Goal: Task Accomplishment & Management: Use online tool/utility

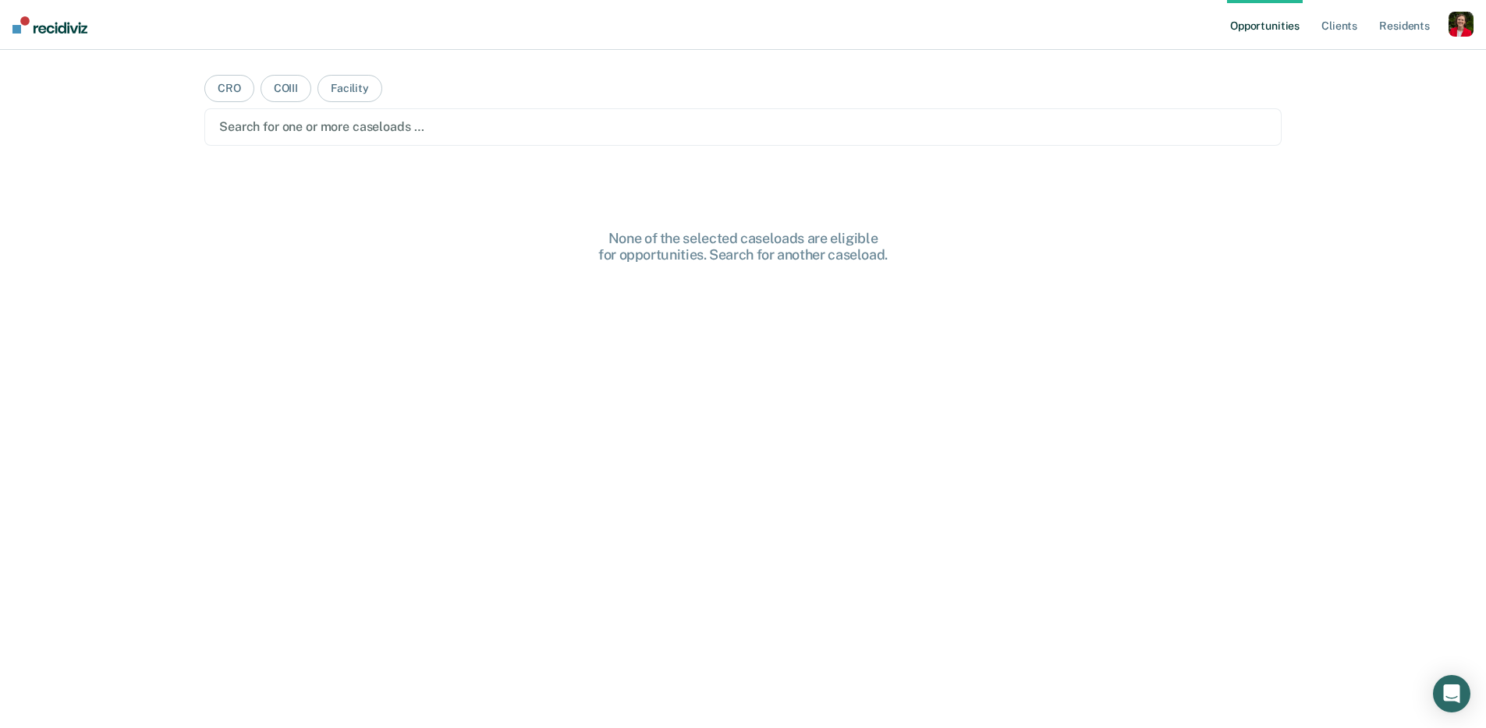
click at [1451, 30] on div "button" at bounding box center [1460, 24] width 25 height 25
click at [1358, 61] on link "Profile" at bounding box center [1398, 63] width 126 height 13
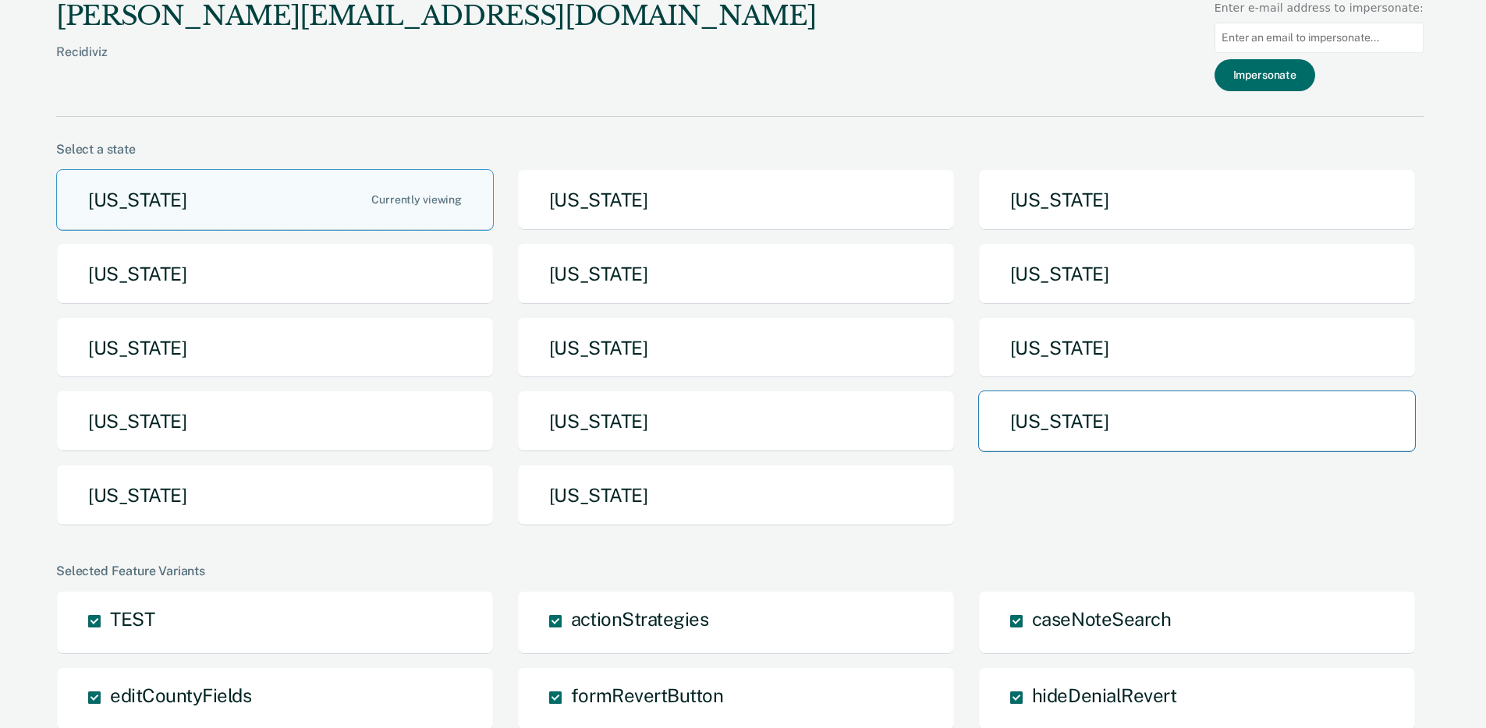
click at [1083, 416] on button "[US_STATE]" at bounding box center [1197, 422] width 438 height 62
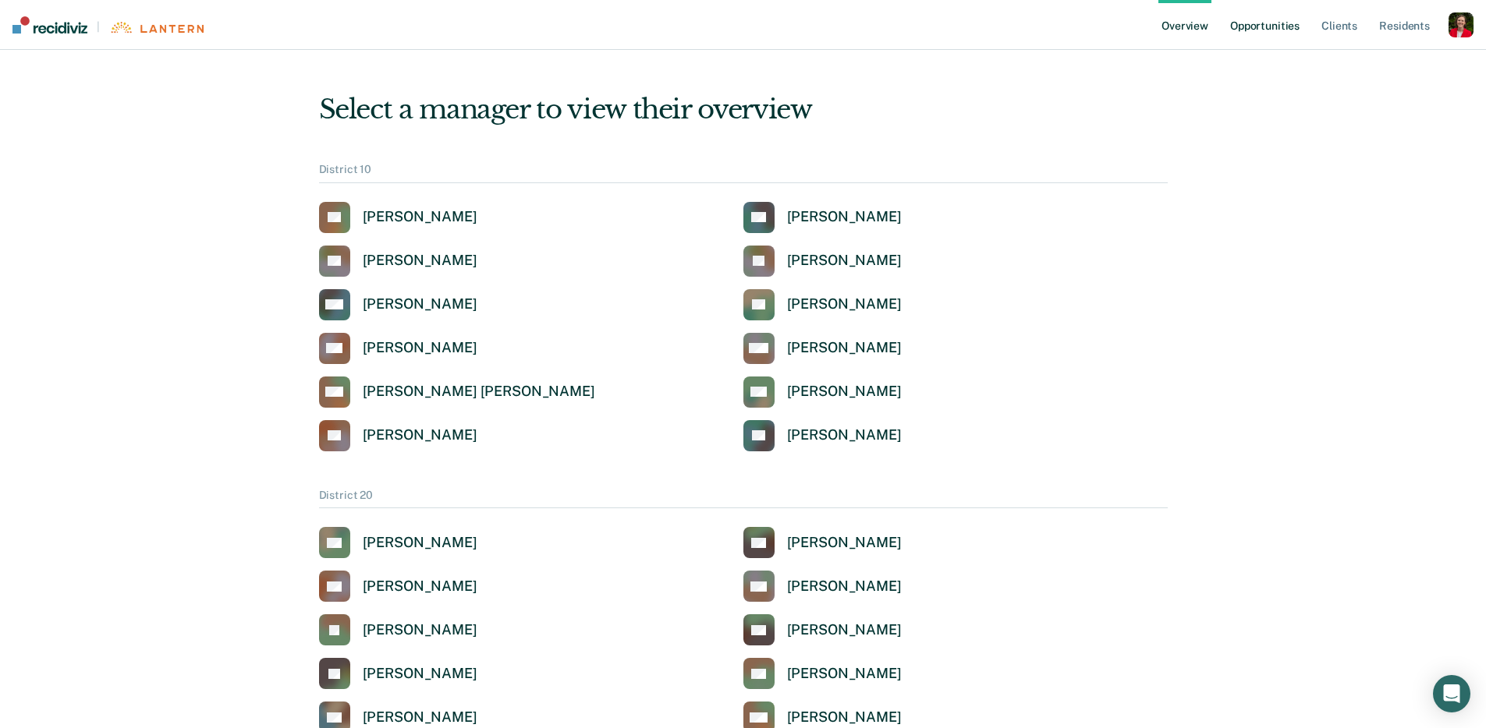
click at [1284, 30] on link "Opportunities" at bounding box center [1265, 25] width 76 height 50
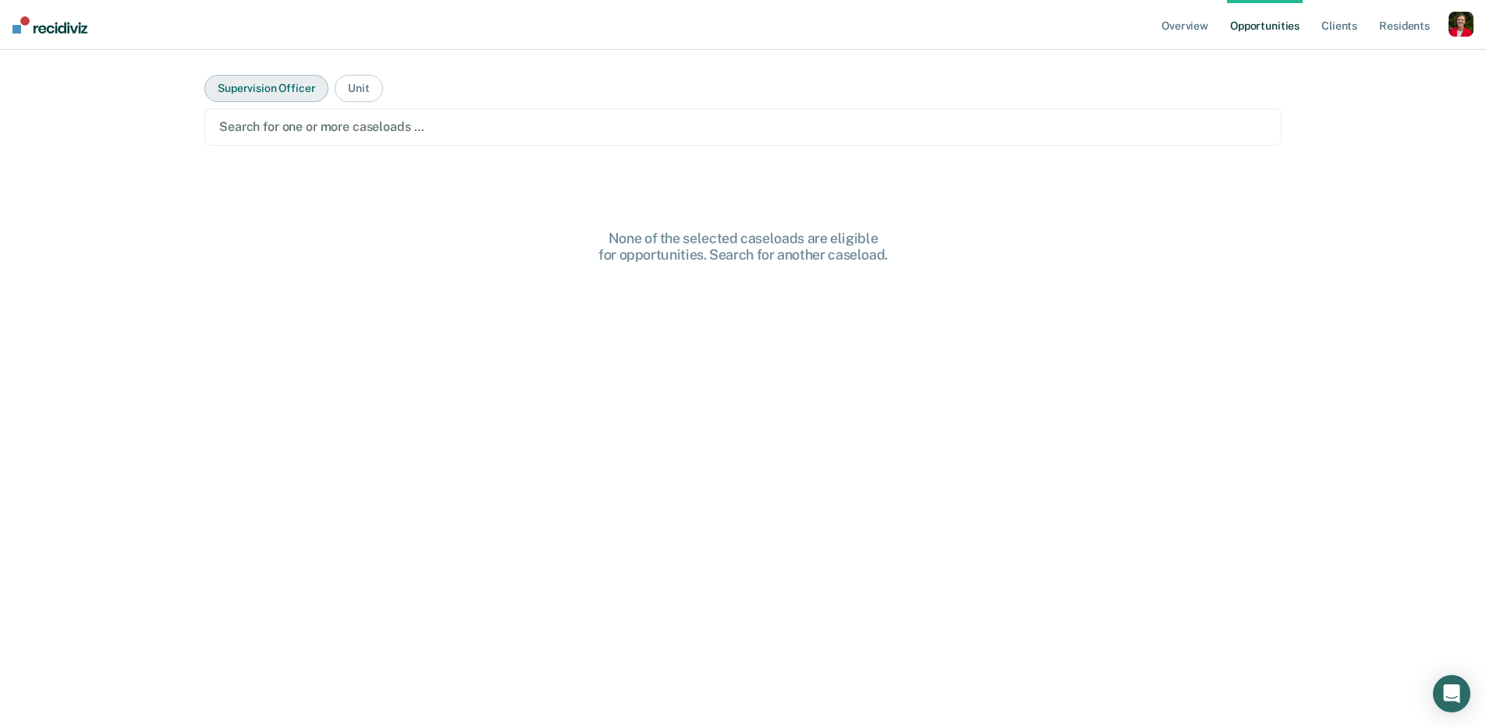
click at [274, 93] on button "Supervision Officer" at bounding box center [266, 88] width 124 height 27
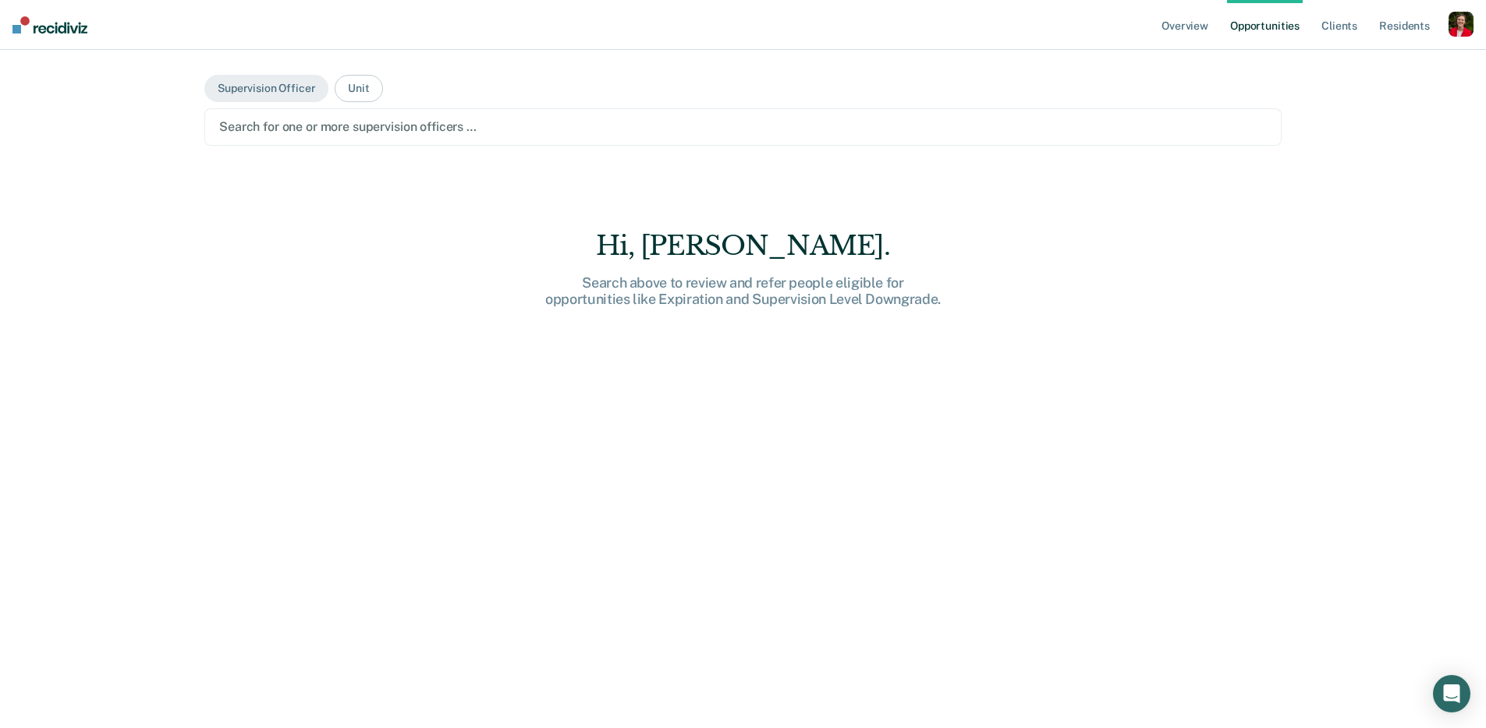
click at [338, 131] on div at bounding box center [742, 127] width 1047 height 18
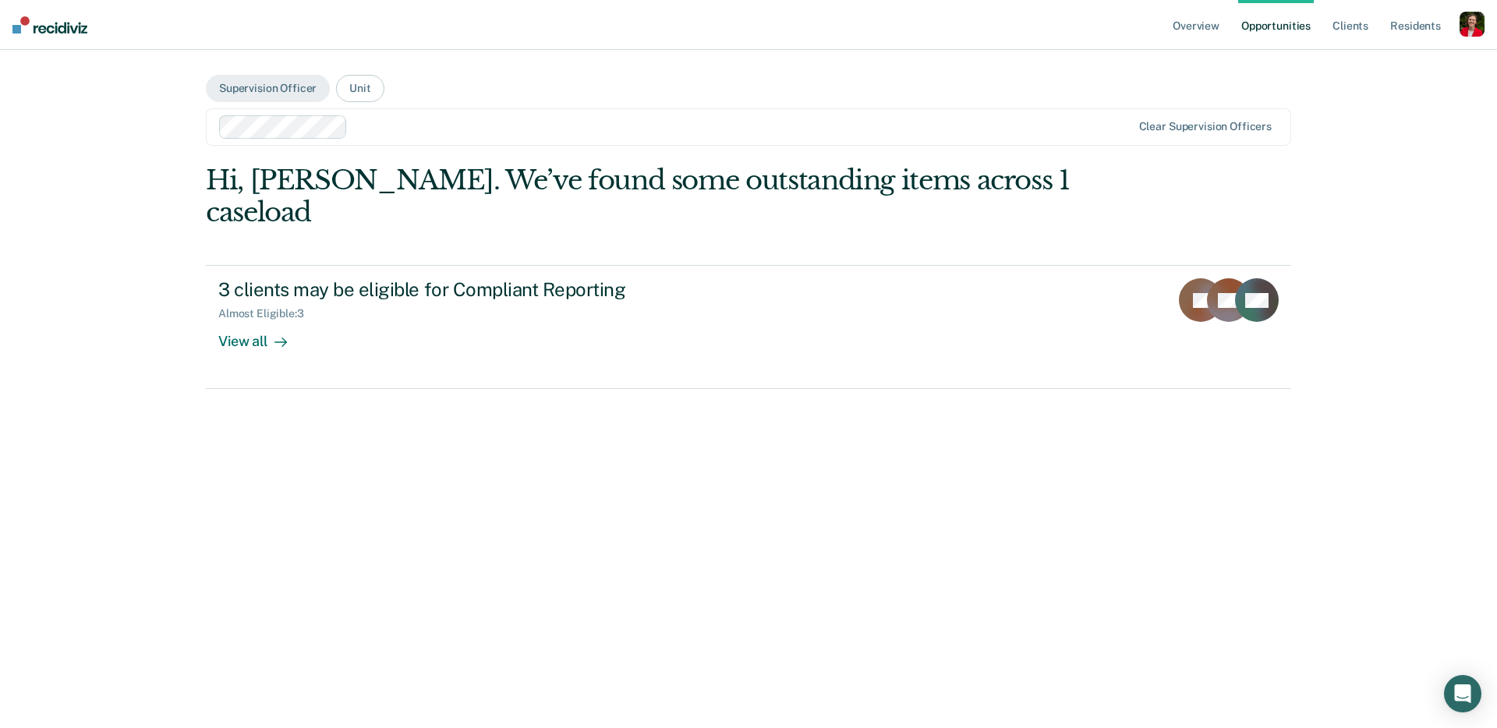
click at [384, 134] on div at bounding box center [743, 127] width 778 height 18
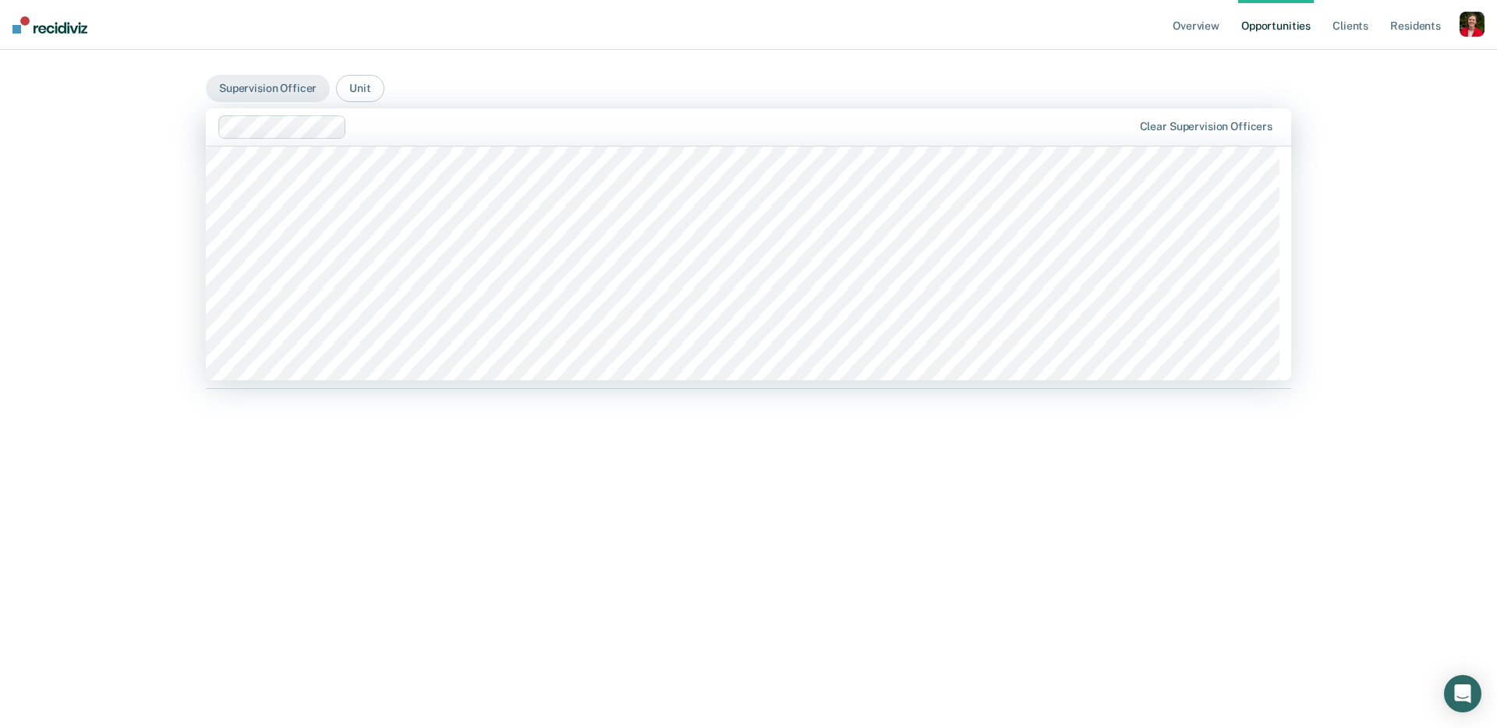
scroll to position [20591, 0]
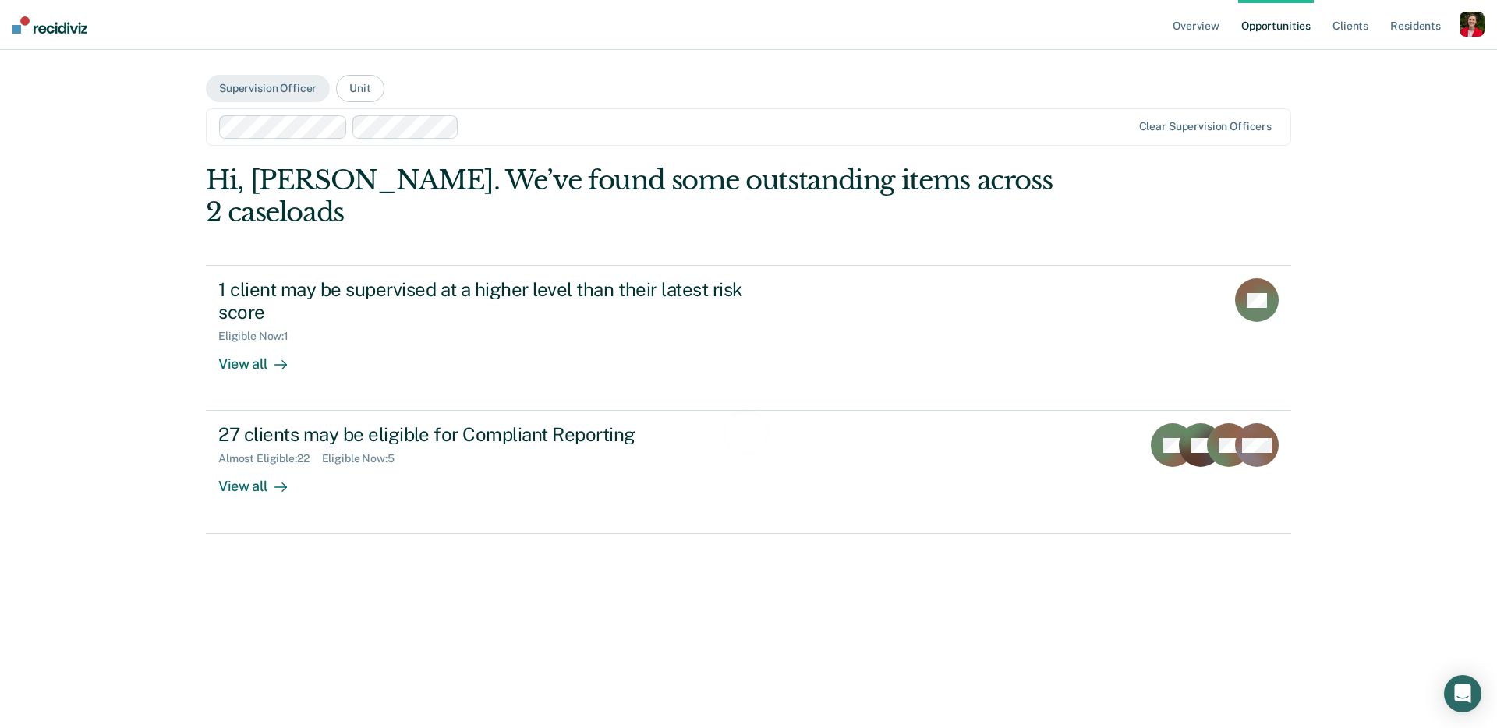
click at [518, 127] on div at bounding box center [798, 127] width 665 height 18
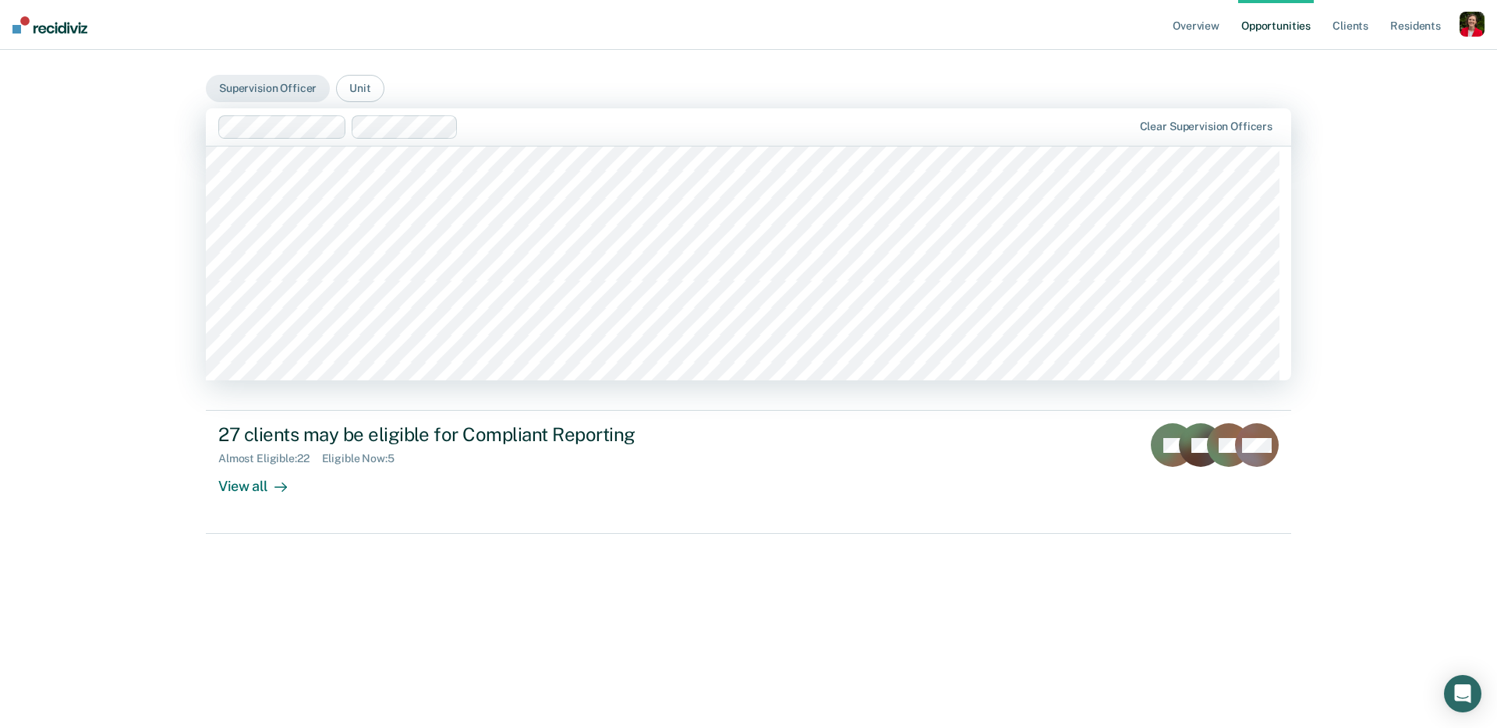
scroll to position [4419, 0]
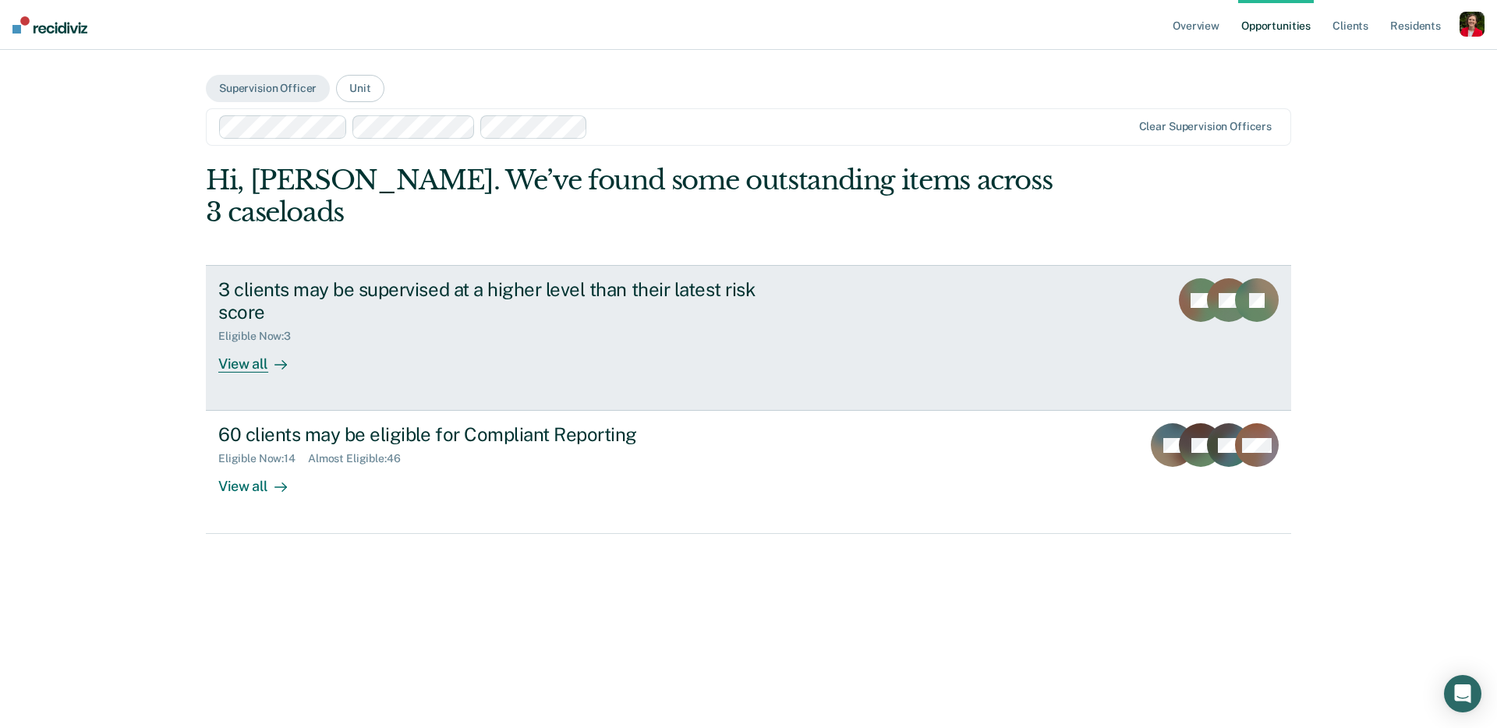
click at [359, 324] on div "Eligible Now : 3" at bounding box center [491, 333] width 547 height 19
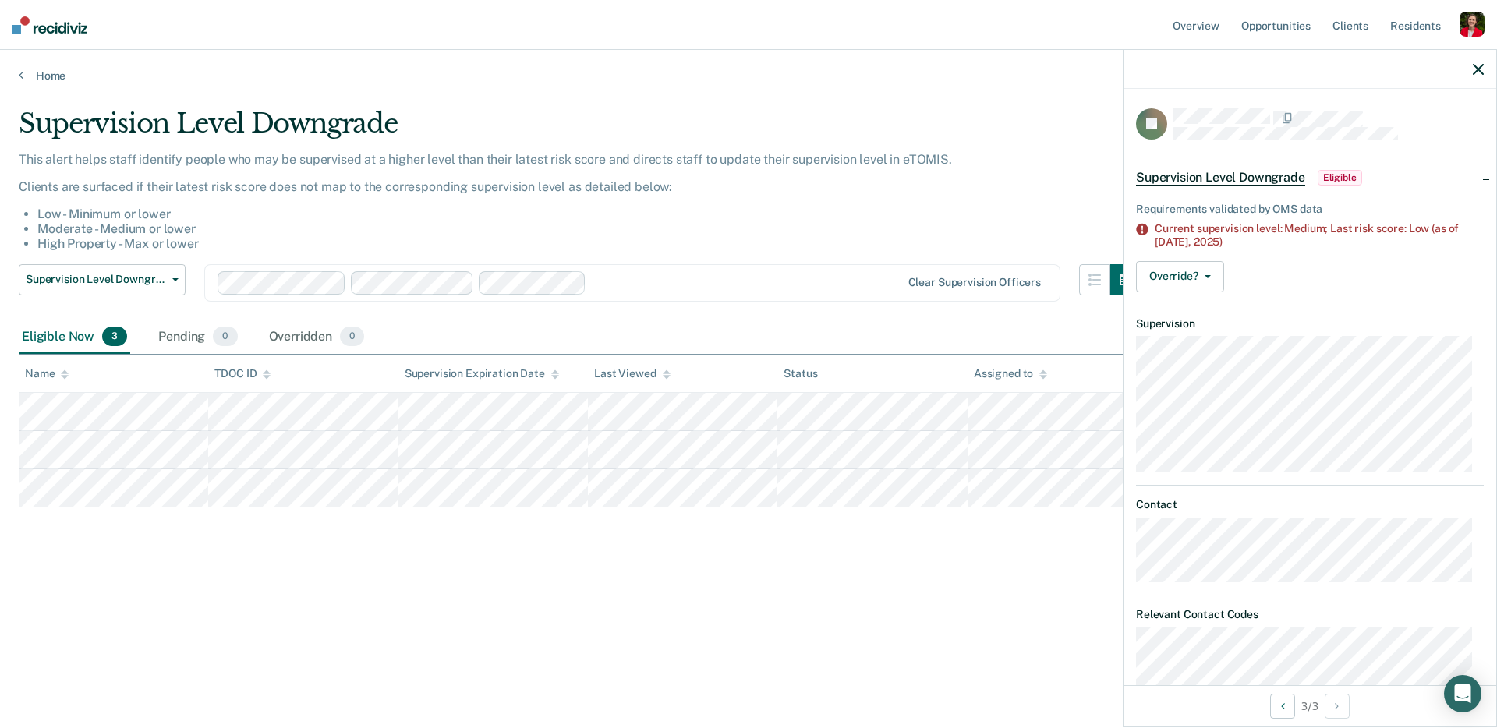
click at [1483, 69] on icon "button" at bounding box center [1478, 69] width 11 height 11
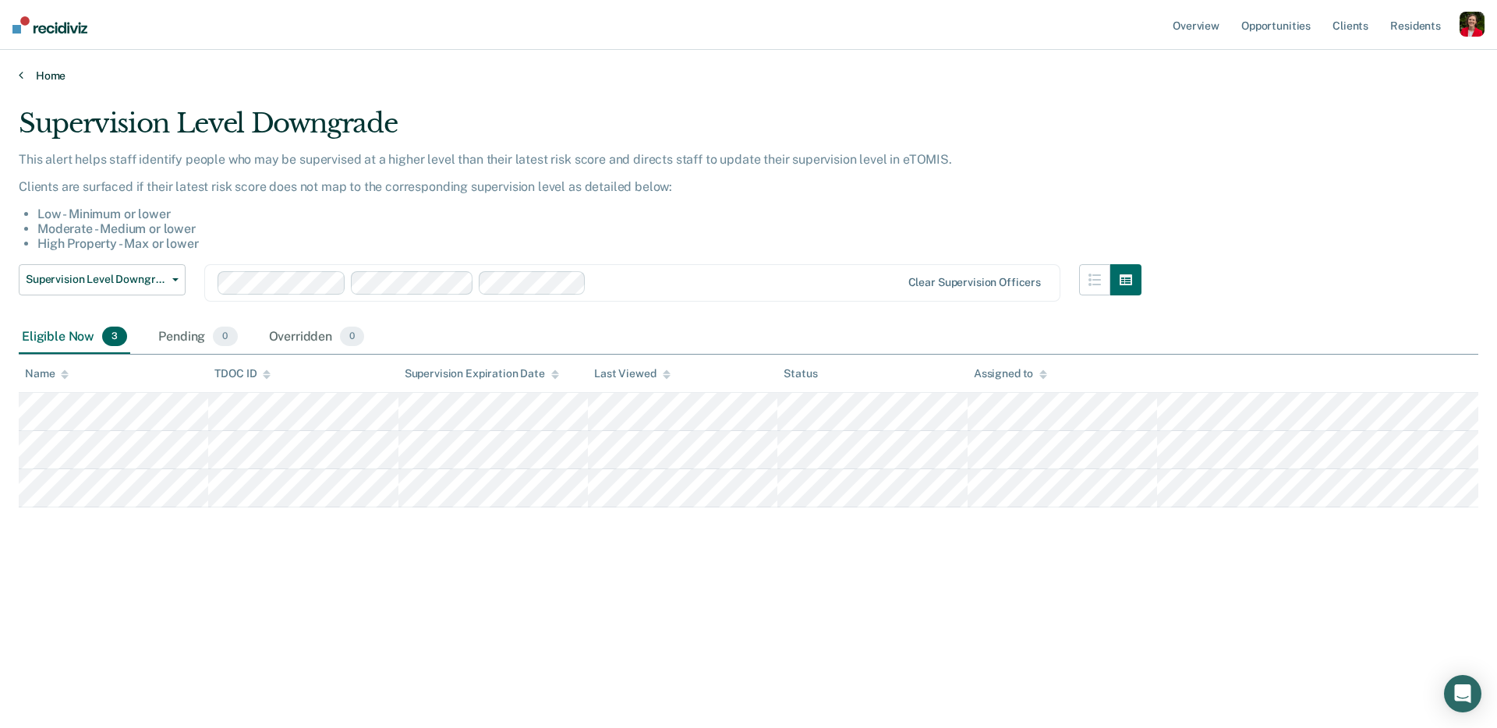
click at [29, 75] on link "Home" at bounding box center [749, 76] width 1460 height 14
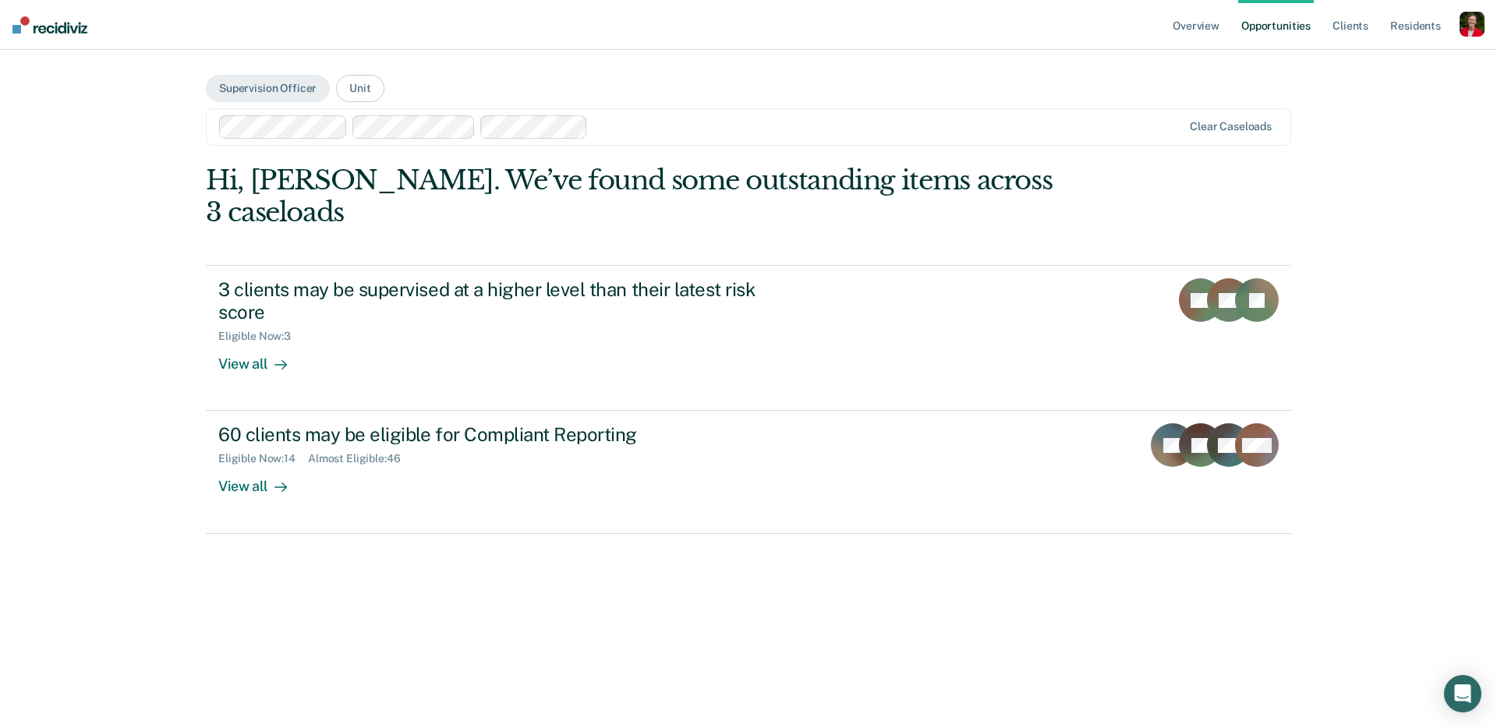
click at [721, 133] on div at bounding box center [888, 127] width 588 height 18
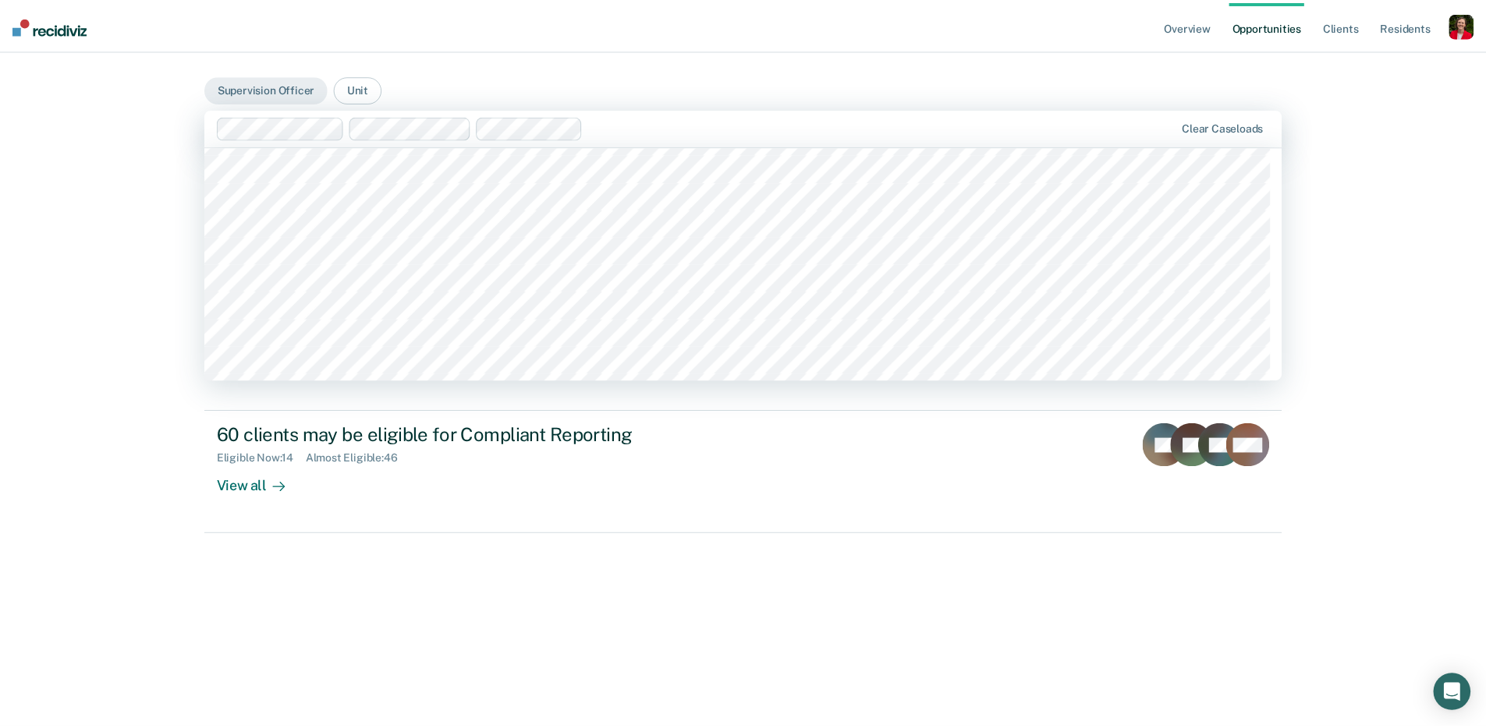
scroll to position [3579, 0]
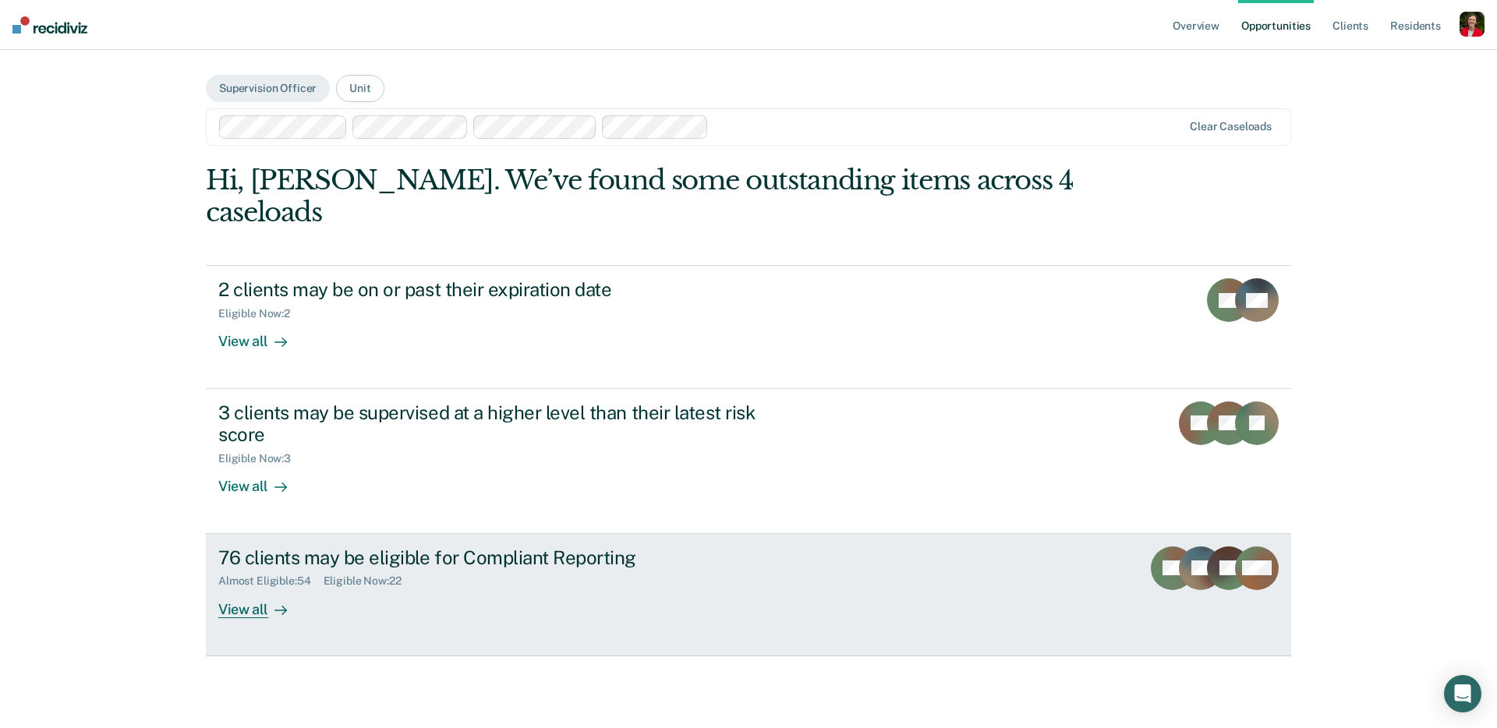
click at [491, 566] on div "76 clients may be eligible for Compliant Reporting Almost Eligible : 54 Eligibl…" at bounding box center [510, 583] width 585 height 72
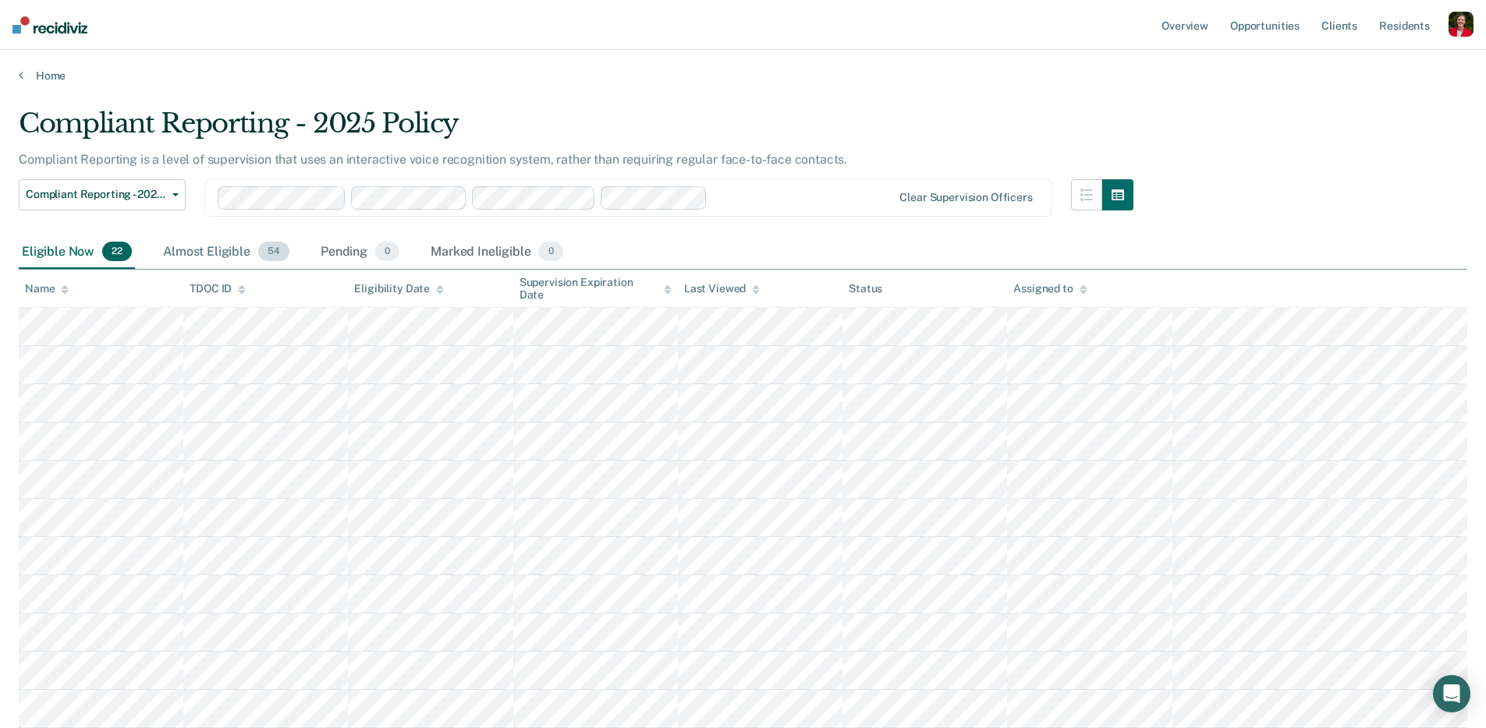
click at [209, 257] on div "Almost Eligible 54" at bounding box center [226, 253] width 133 height 34
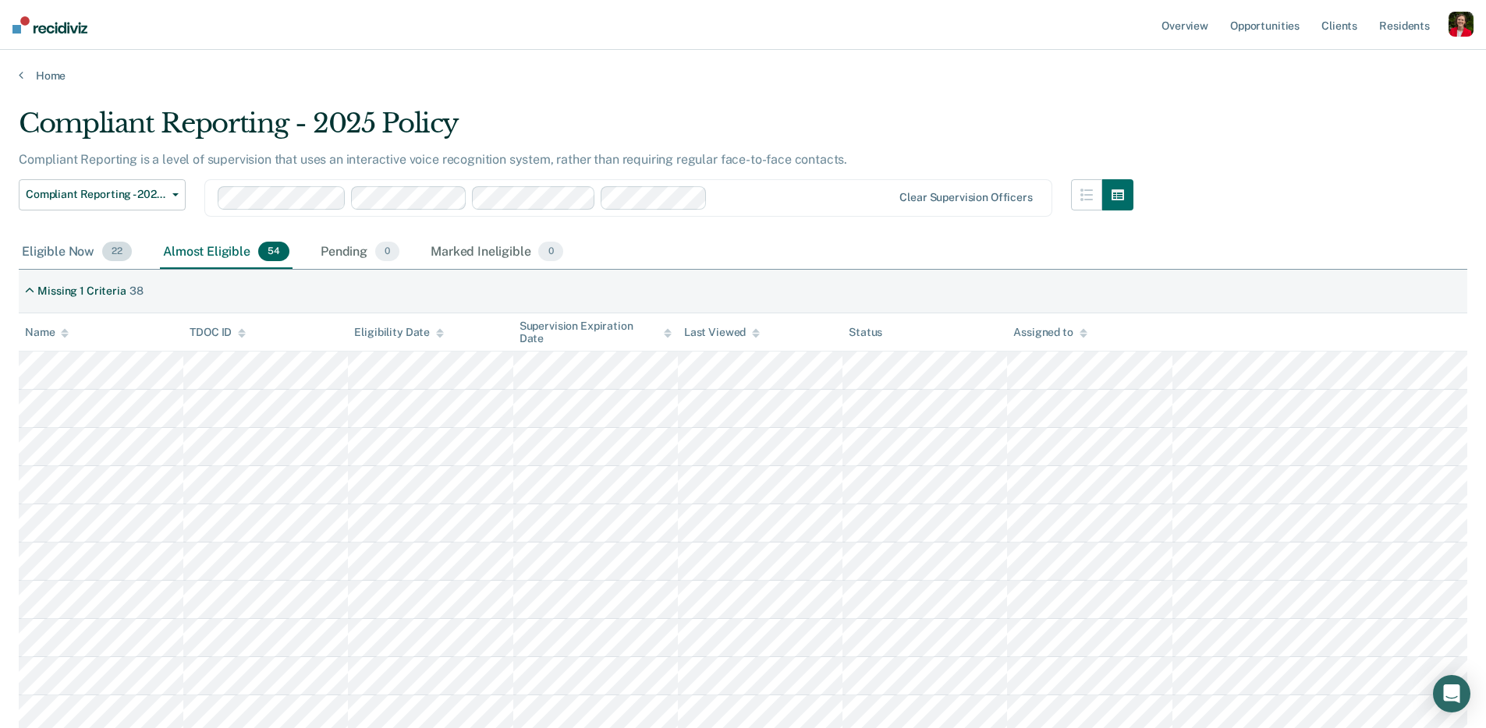
click at [83, 246] on div "Eligible Now 22" at bounding box center [77, 253] width 116 height 34
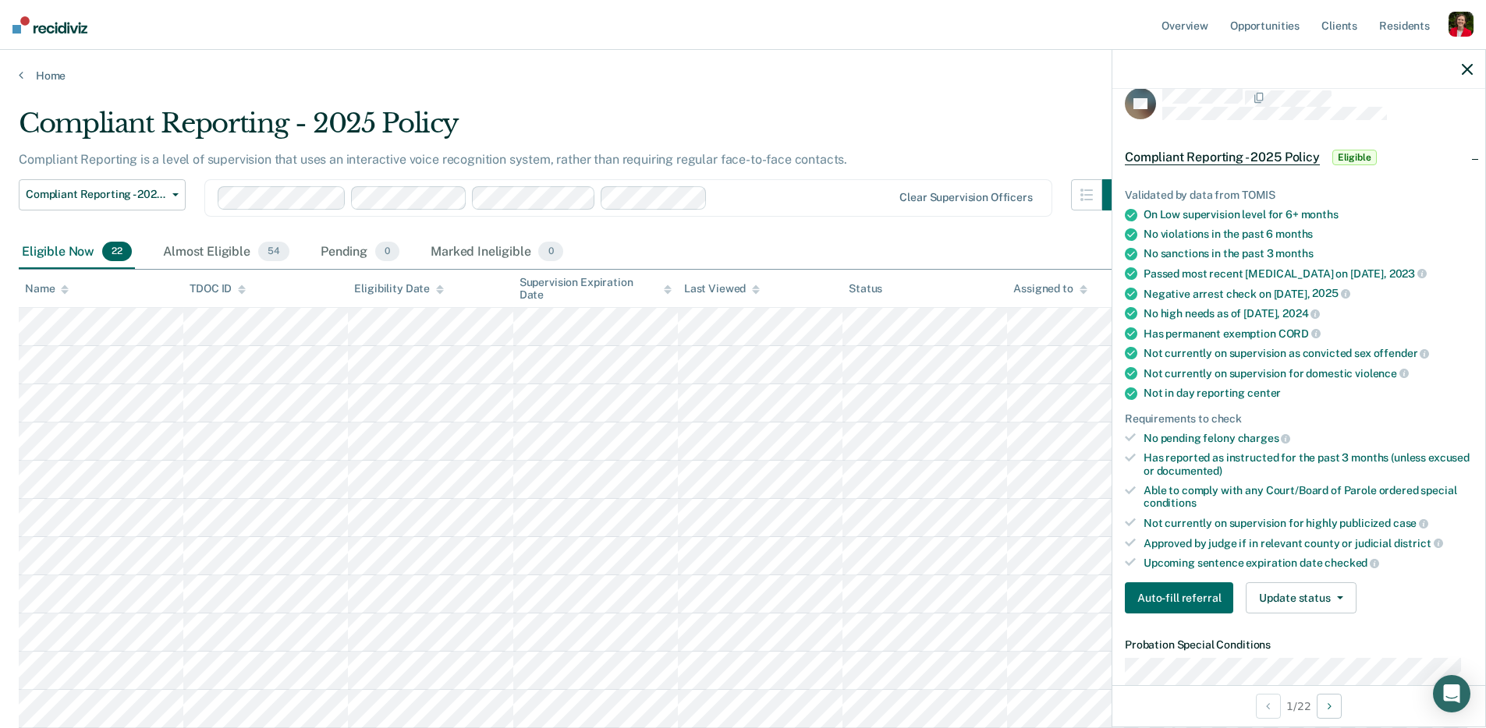
scroll to position [154, 0]
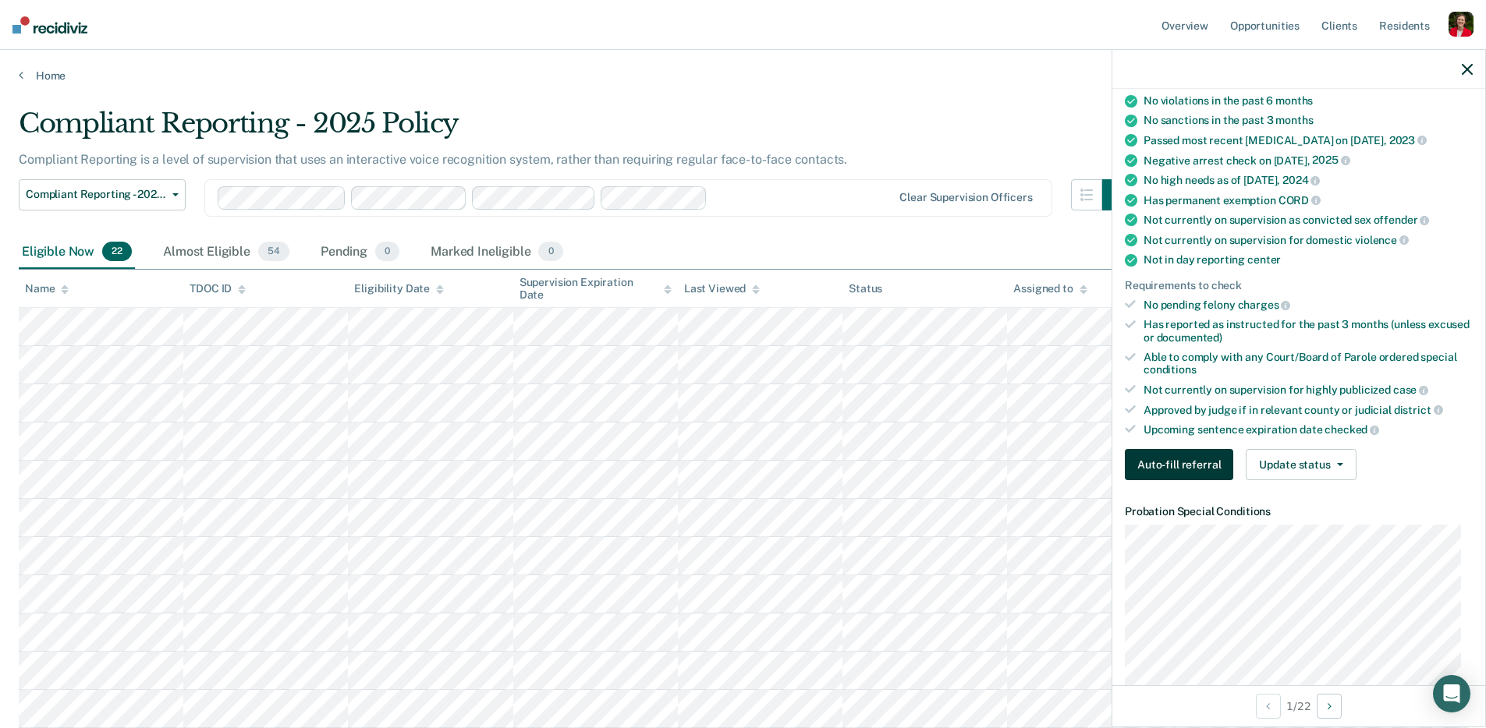
click at [1191, 469] on button "Auto-fill referral" at bounding box center [1179, 464] width 108 height 31
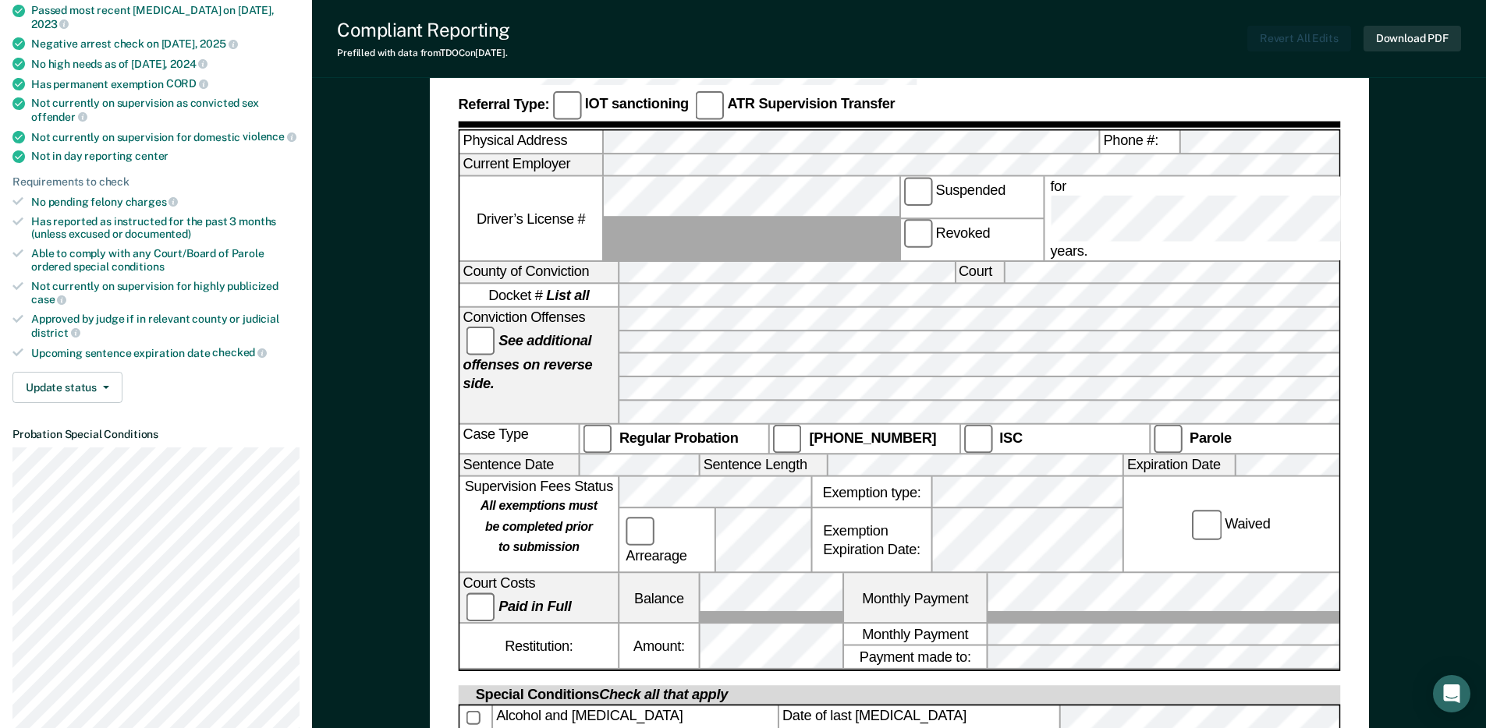
scroll to position [117, 0]
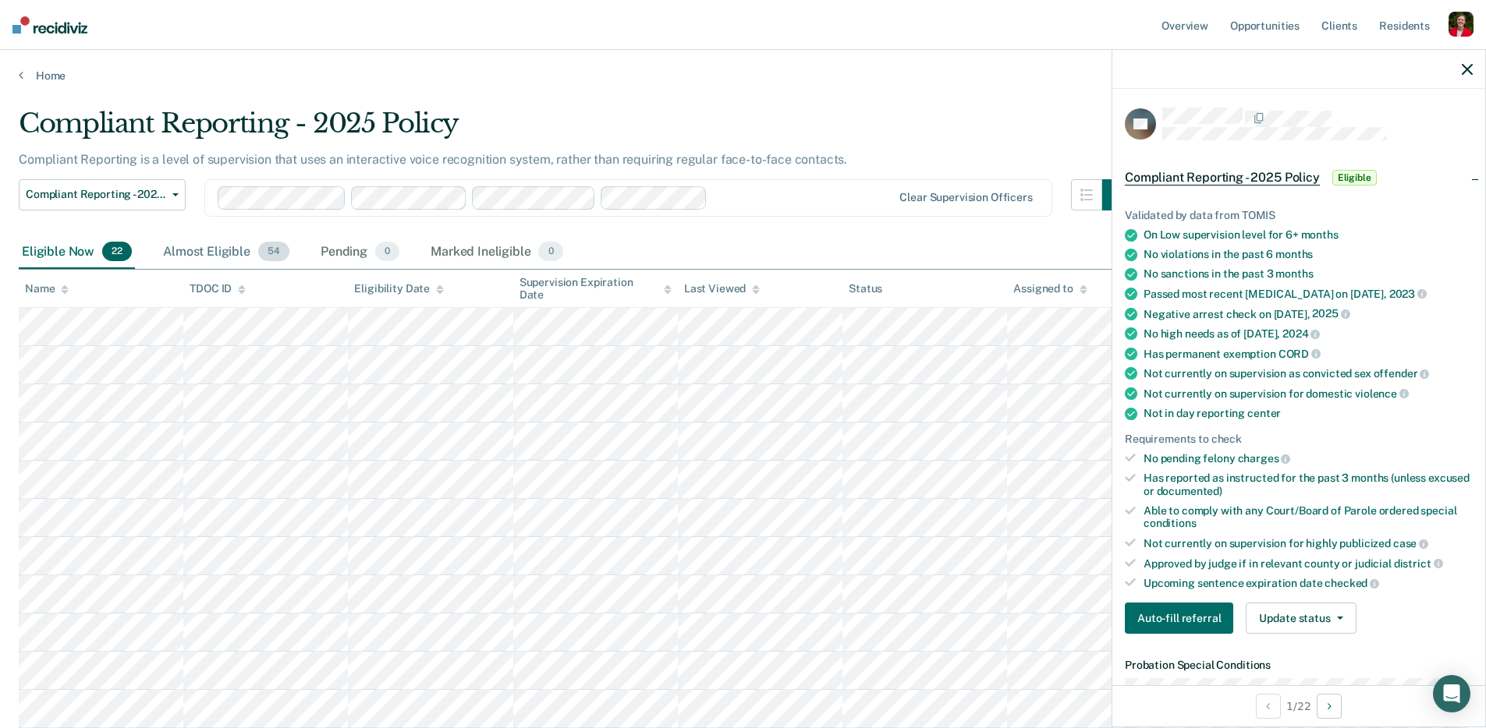
click at [224, 243] on div "Almost Eligible 54" at bounding box center [226, 253] width 133 height 34
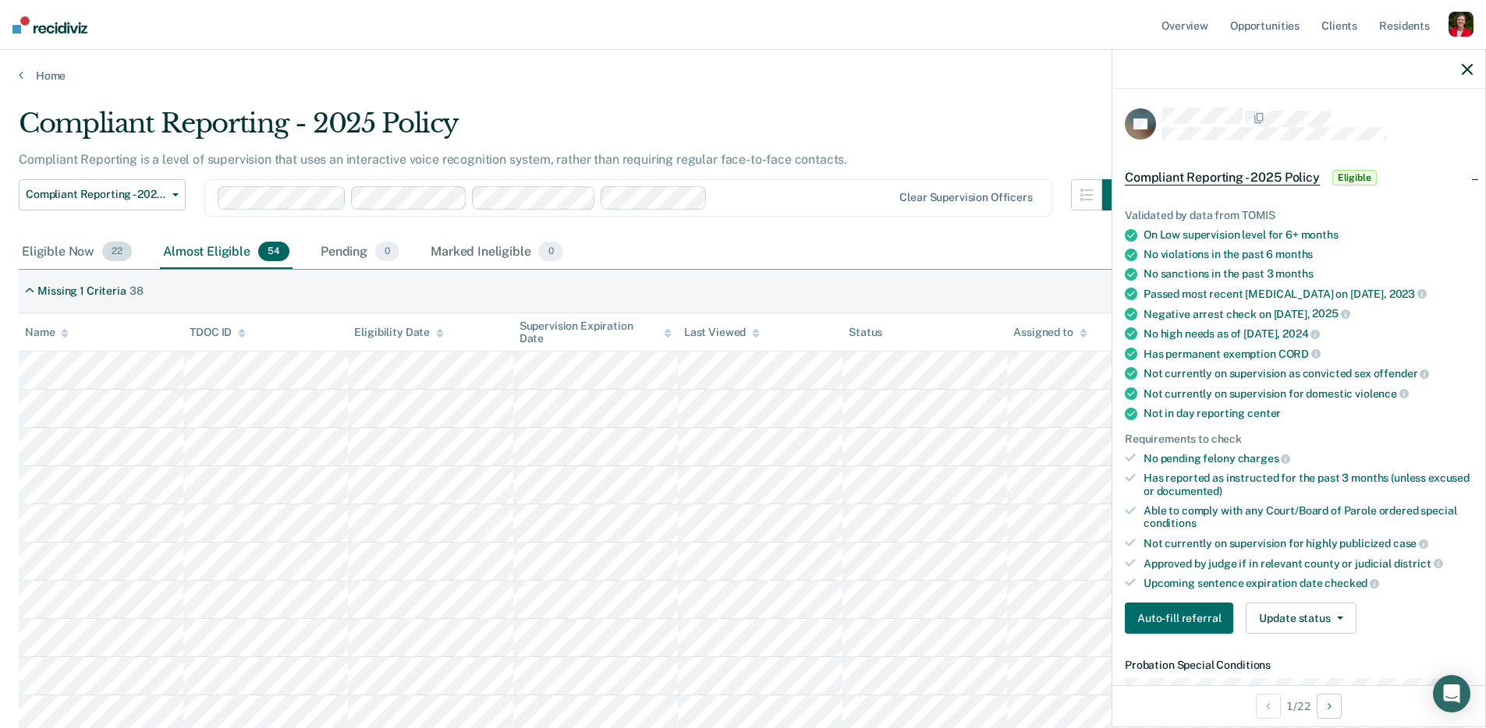
click at [93, 245] on div "Eligible Now 22" at bounding box center [77, 253] width 116 height 34
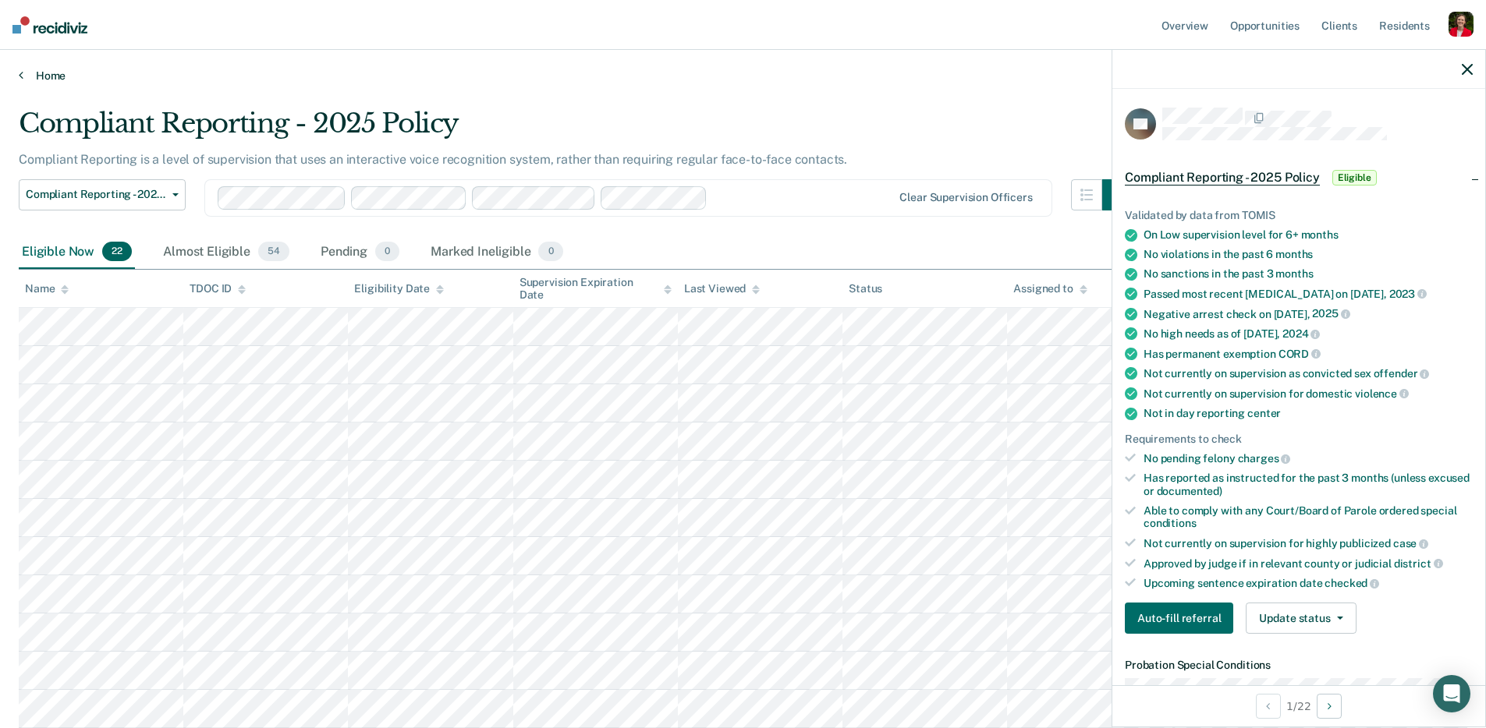
click at [38, 78] on link "Home" at bounding box center [743, 76] width 1448 height 14
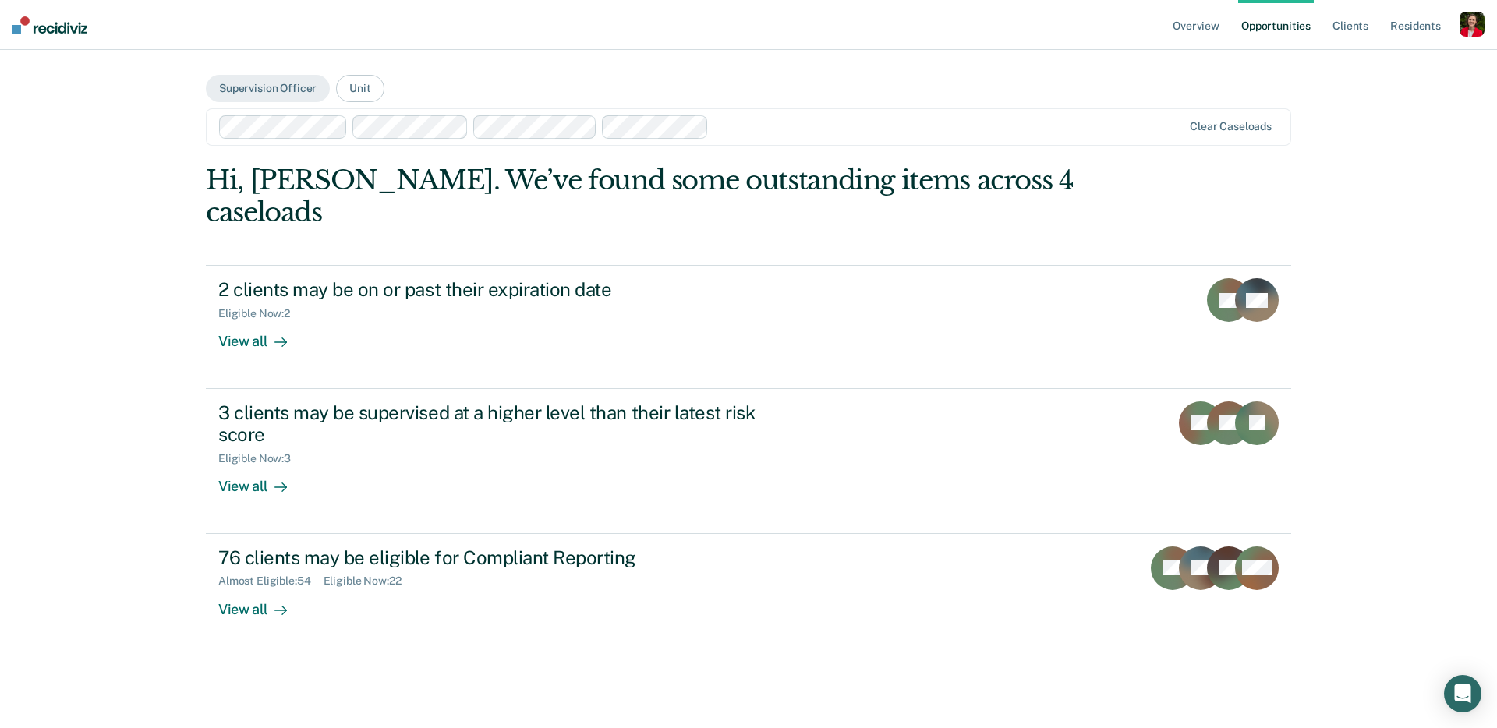
click at [764, 133] on div at bounding box center [948, 127] width 467 height 18
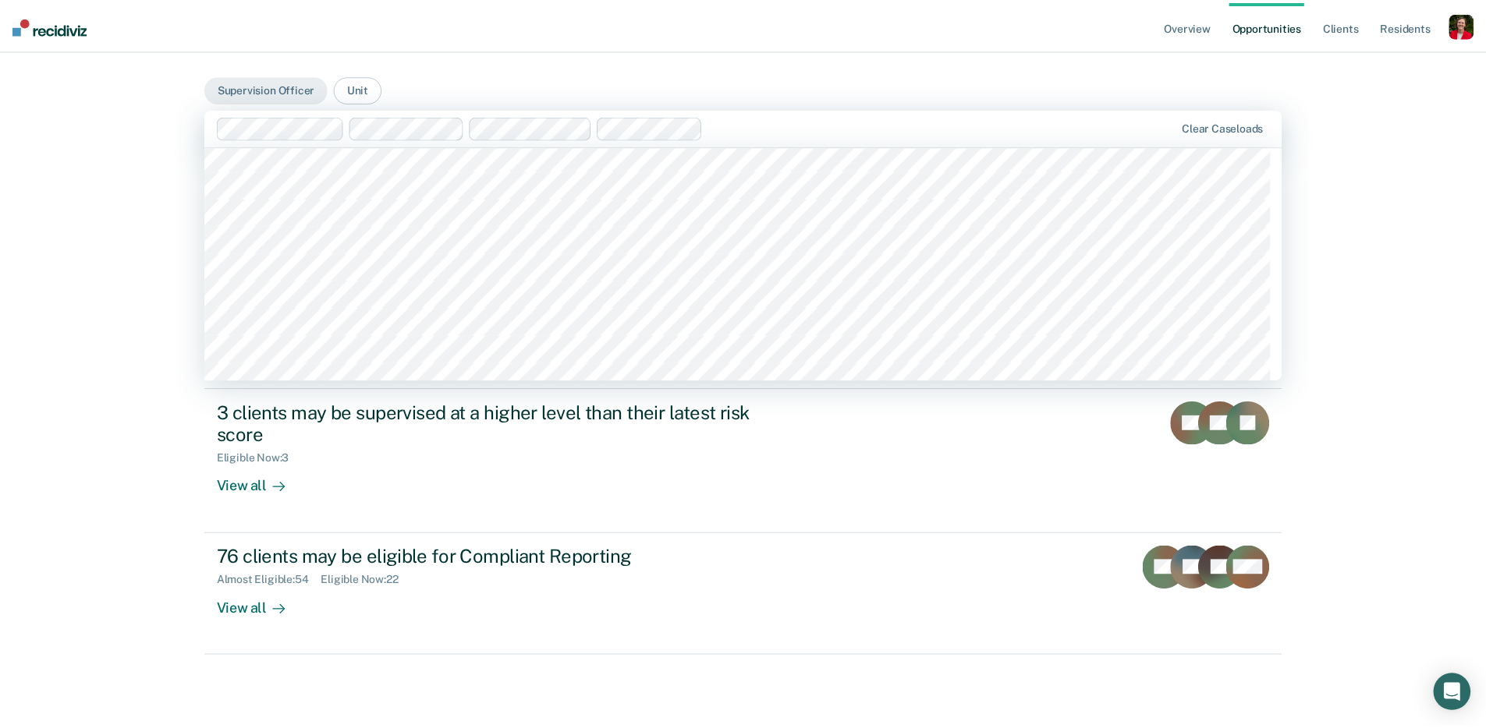
scroll to position [2111, 0]
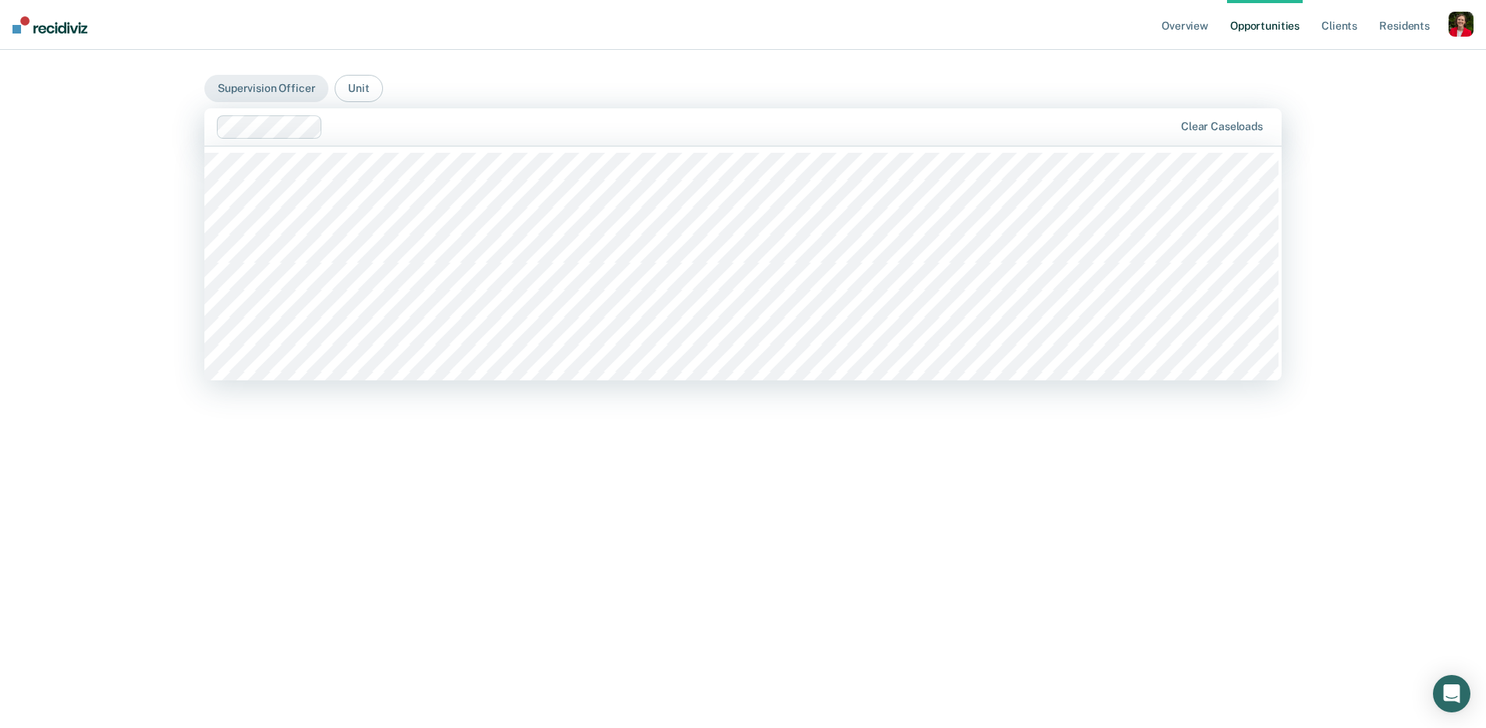
click at [420, 125] on div at bounding box center [751, 127] width 844 height 18
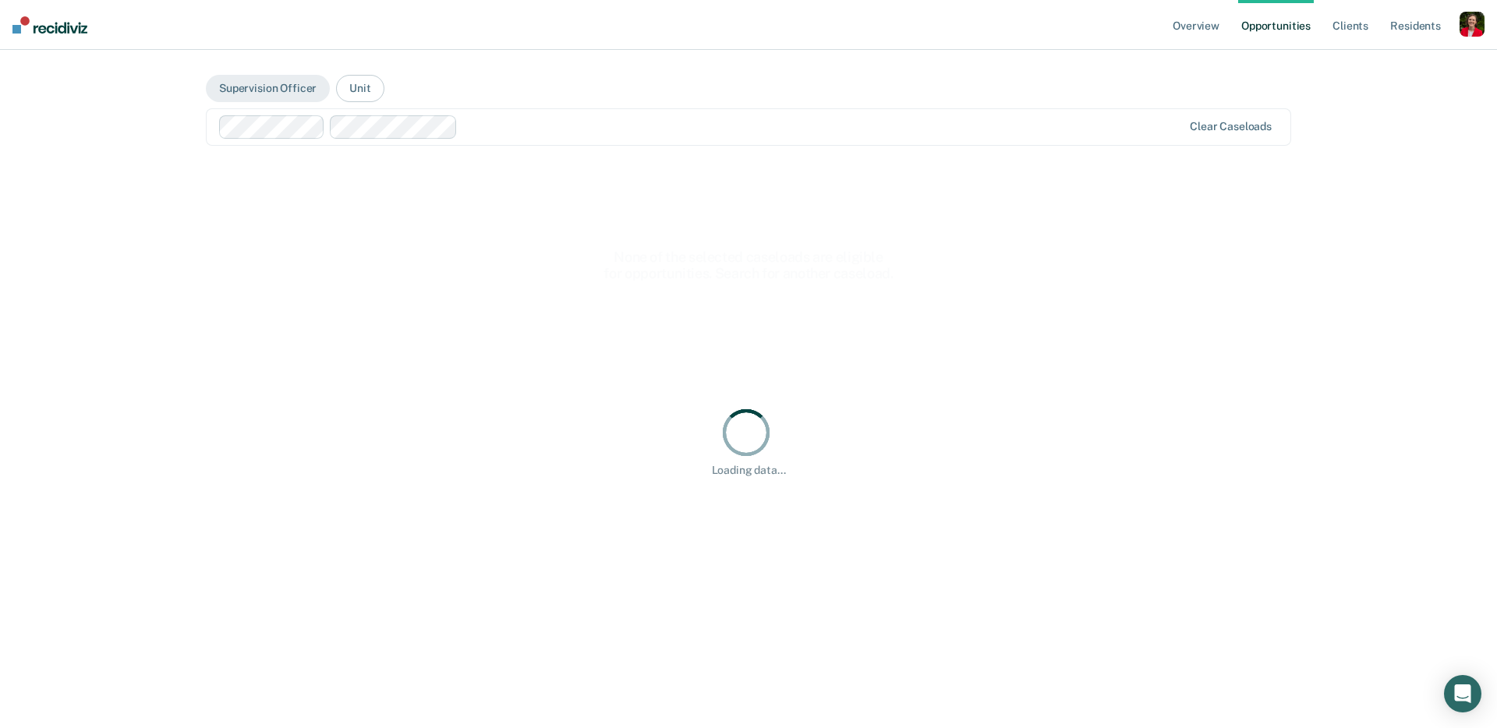
click at [128, 131] on div "Overview Opportunities Client s Resident s Profile How it works Go to Pathways …" at bounding box center [748, 364] width 1497 height 728
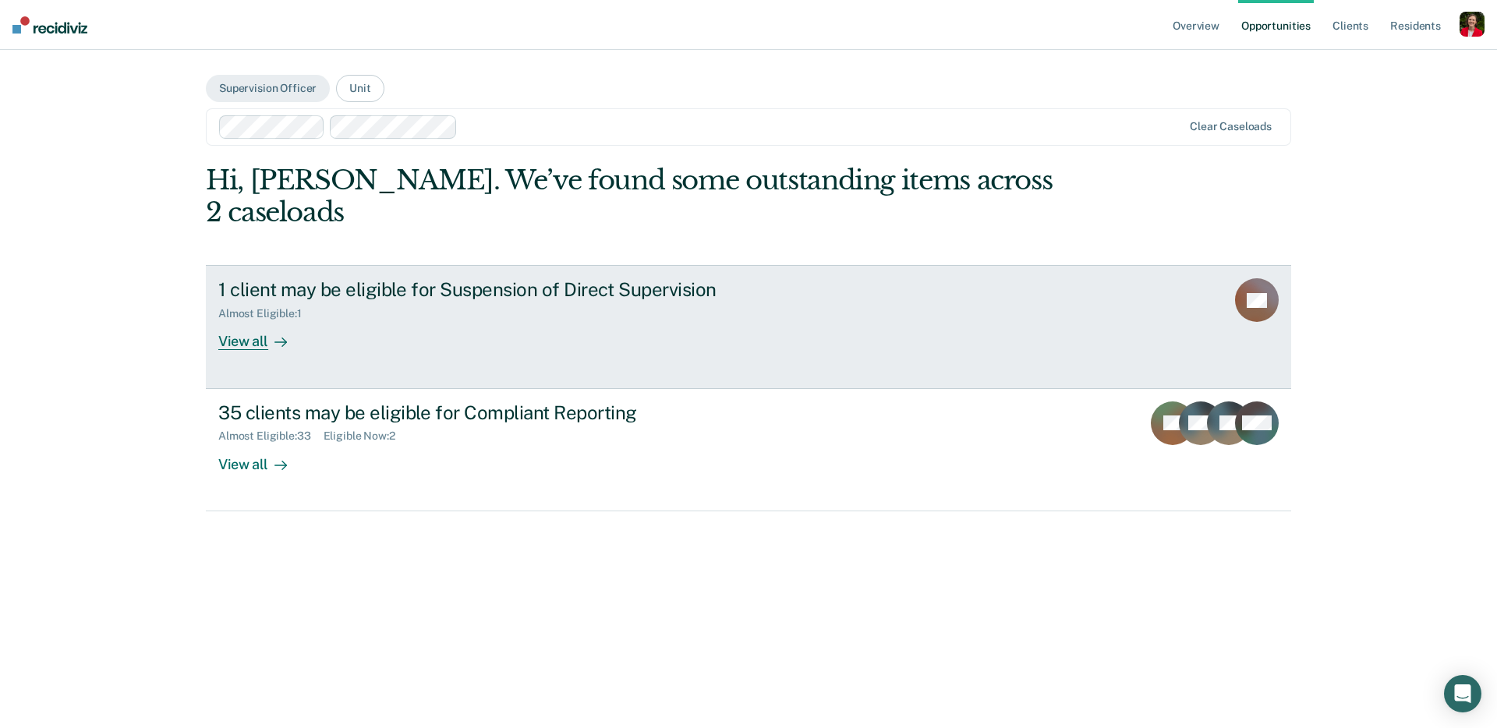
click at [385, 304] on div "1 client may be eligible for Suspension of Direct Supervision Almost Eligible :…" at bounding box center [510, 314] width 585 height 72
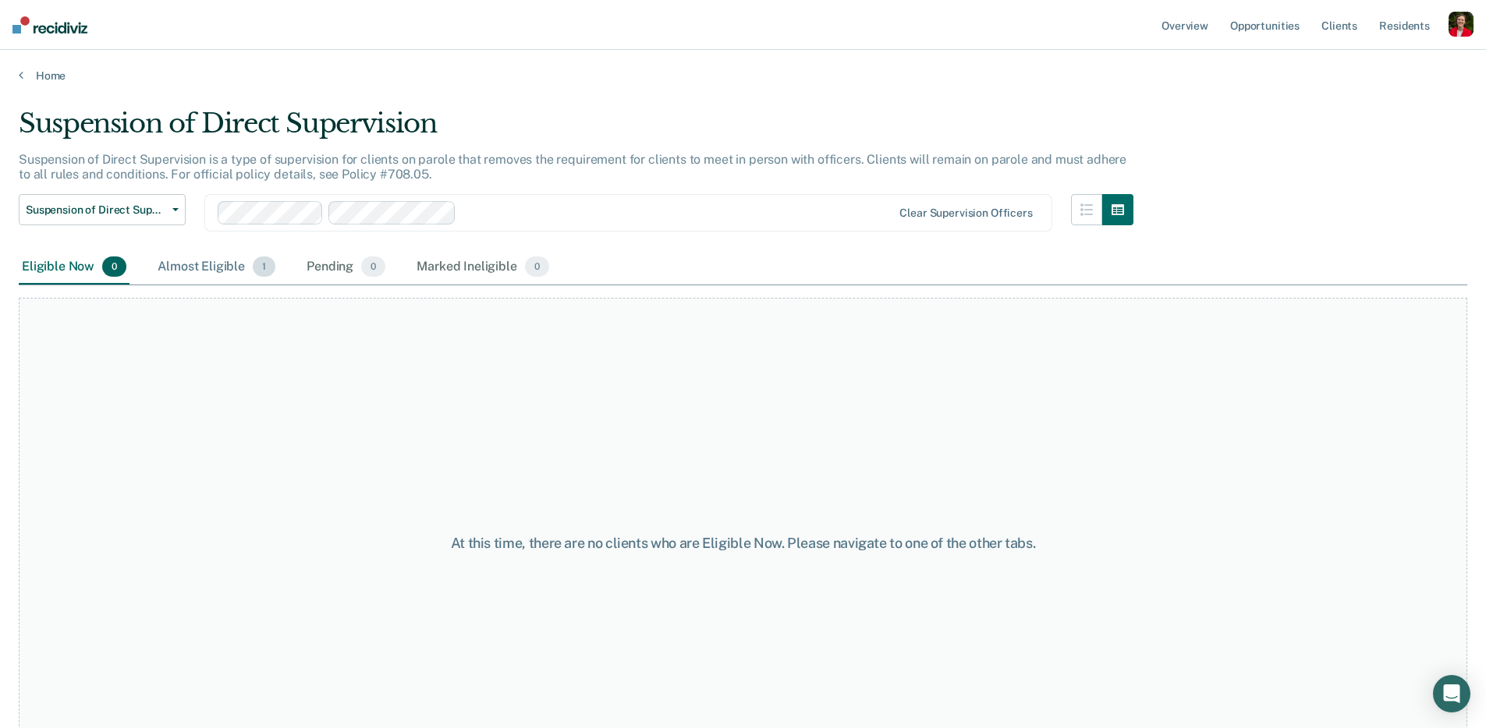
click at [177, 256] on div "Almost Eligible 1" at bounding box center [216, 267] width 124 height 34
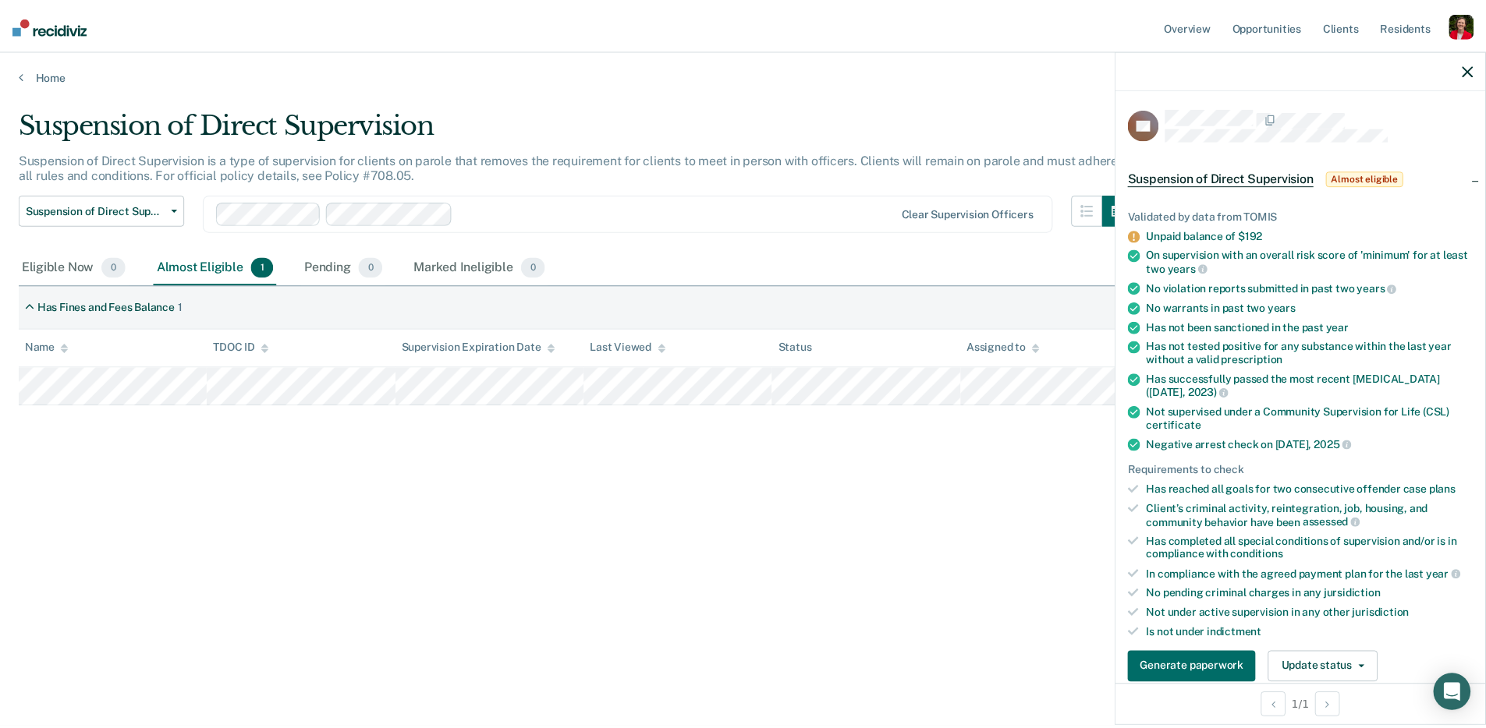
scroll to position [180, 0]
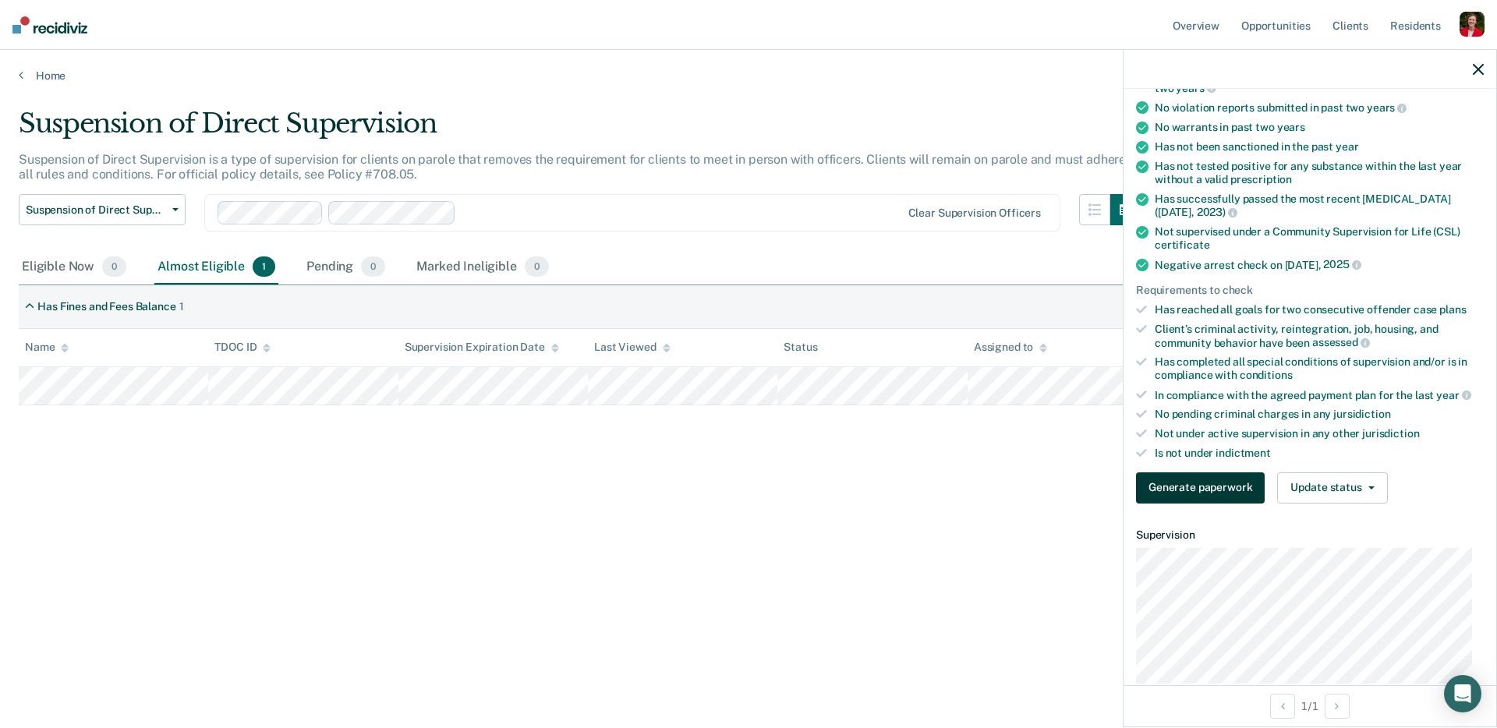
click at [1214, 478] on button "Generate paperwork" at bounding box center [1200, 488] width 129 height 31
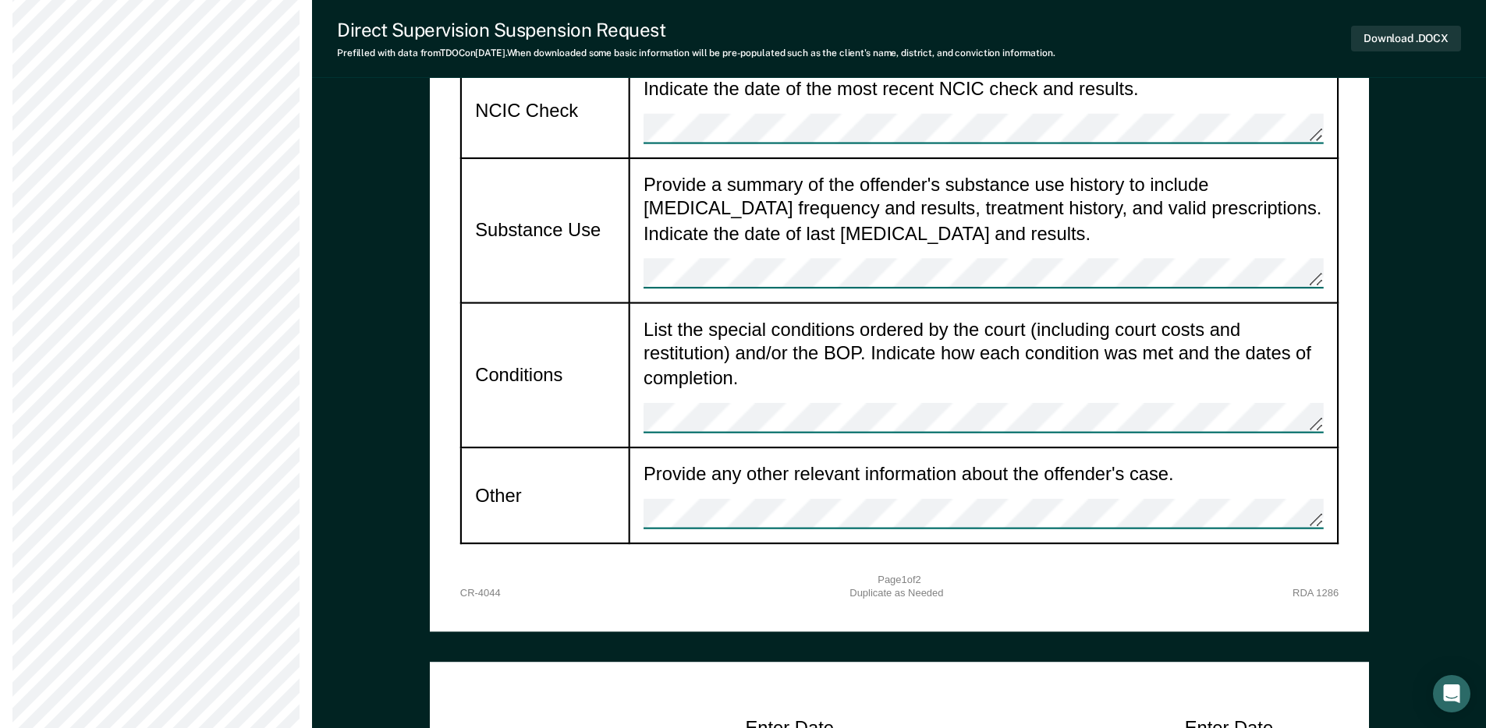
scroll to position [1862, 0]
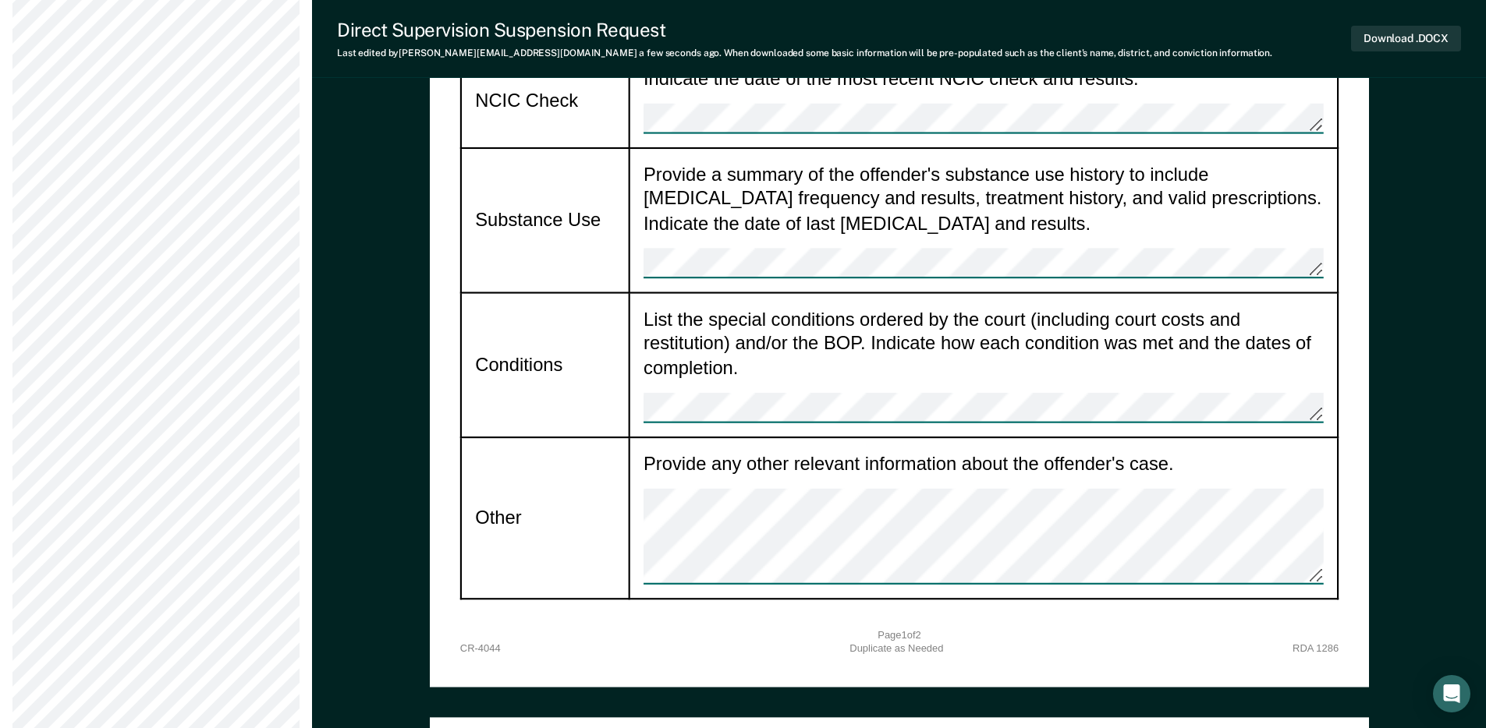
type textarea "x"
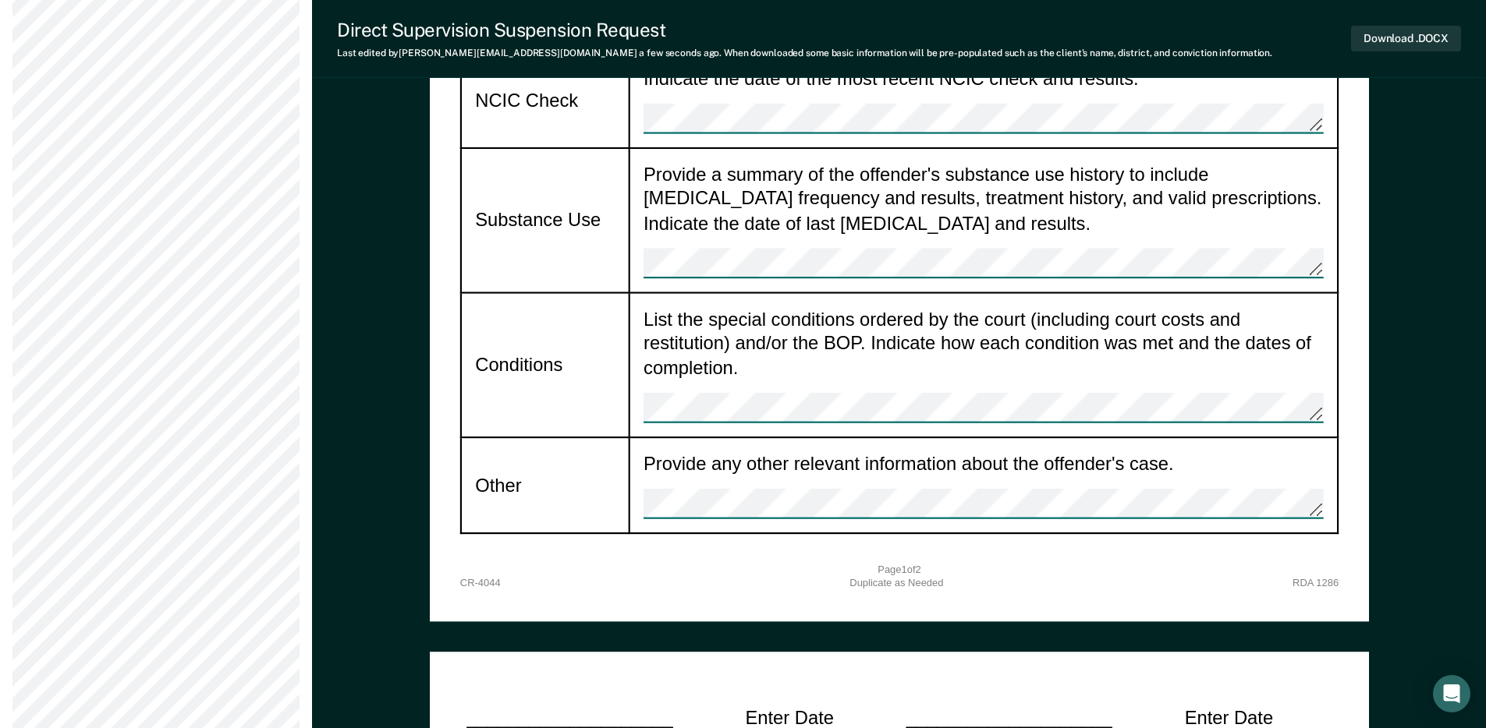
click at [403, 207] on div "[US_STATE] Department of Correction DIRECT SUPERVISION SUSPENSION REQUEST Date …" at bounding box center [899, 196] width 1174 height 3924
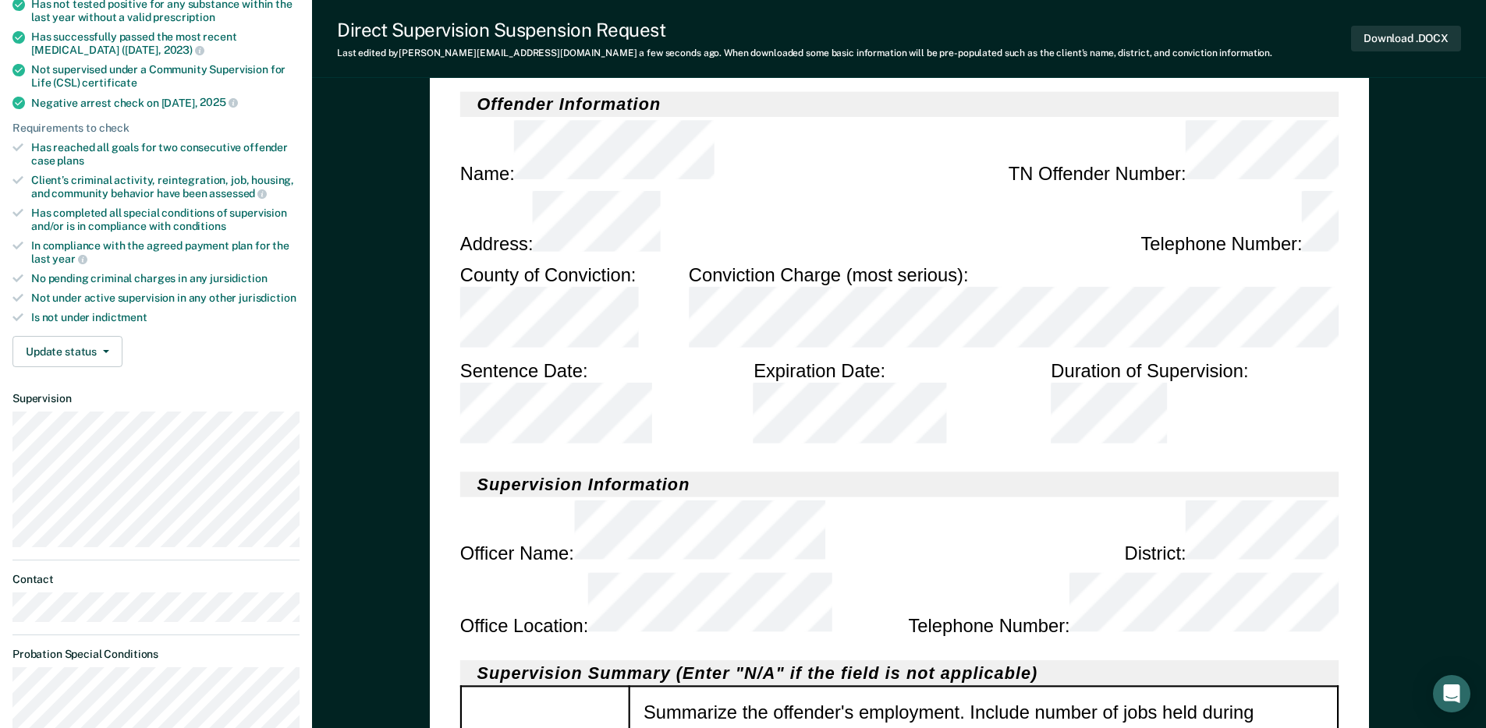
scroll to position [0, 0]
